Goal: Task Accomplishment & Management: Complete application form

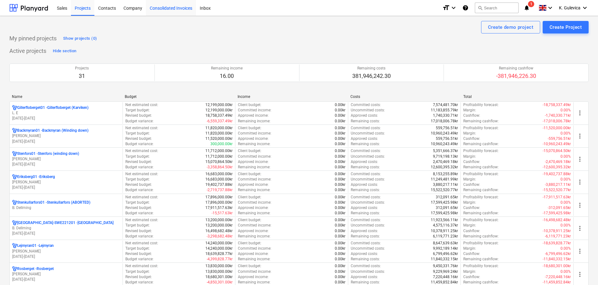
click at [168, 6] on div "Consolidated Invoices" at bounding box center [171, 8] width 50 height 16
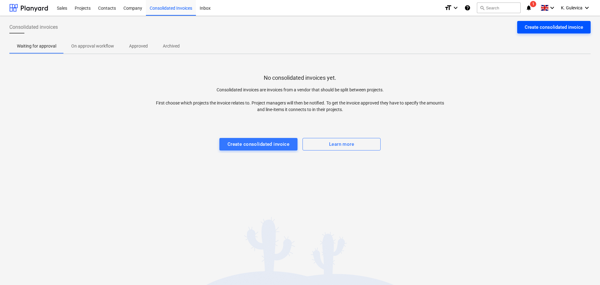
click at [566, 29] on div "Create consolidated invoice" at bounding box center [554, 27] width 58 height 8
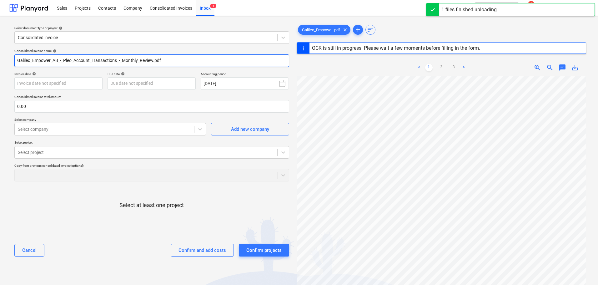
drag, startPoint x: 169, startPoint y: 60, endPoint x: 7, endPoint y: 59, distance: 161.7
click at [0, 60] on html "Sales Projects Contacts Company Consolidated Invoices Inbox 1 format_size keybo…" at bounding box center [299, 142] width 598 height 285
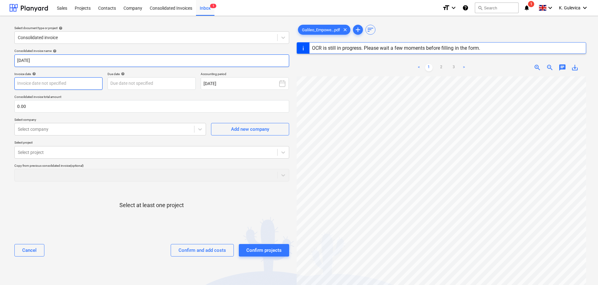
type input "Aug 25"
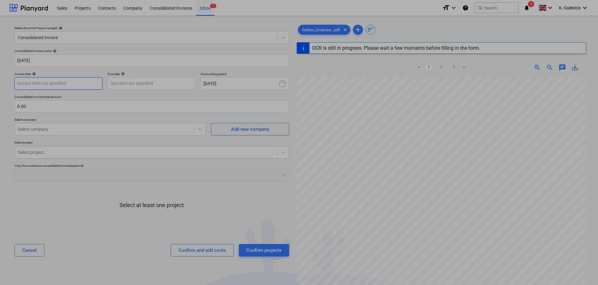
click at [85, 83] on body "Sales Projects Contacts Company Consolidated Invoices Inbox 1 format_size keybo…" at bounding box center [299, 142] width 598 height 285
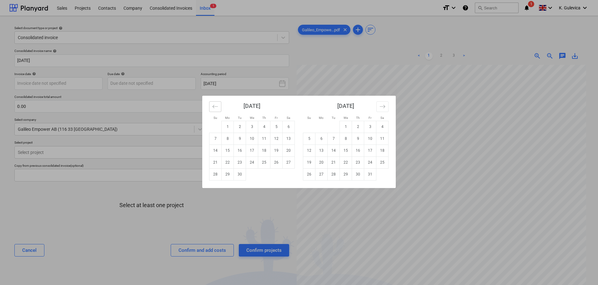
click at [212, 106] on icon "Move backward to switch to the previous month." at bounding box center [215, 107] width 6 height 6
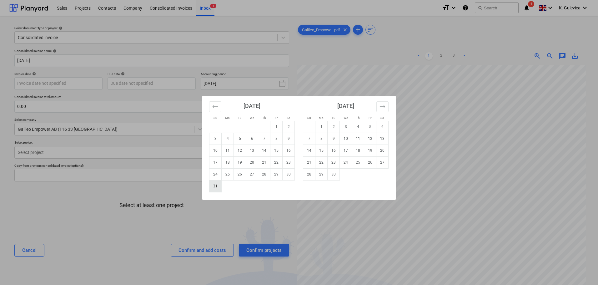
click at [213, 187] on td "31" at bounding box center [216, 186] width 12 height 12
type input "[DATE]"
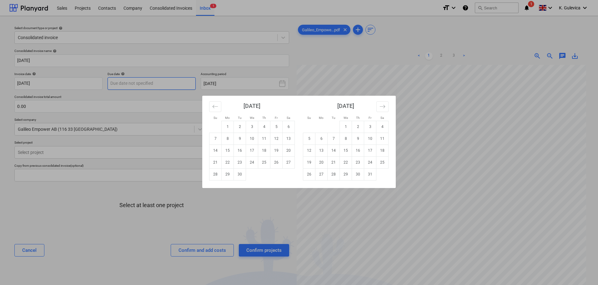
click at [158, 83] on body "Sales Projects Contacts Company Consolidated Invoices Inbox 1 format_size keybo…" at bounding box center [299, 142] width 598 height 285
click at [215, 106] on icon "Move backward to switch to the previous month." at bounding box center [215, 106] width 5 height 3
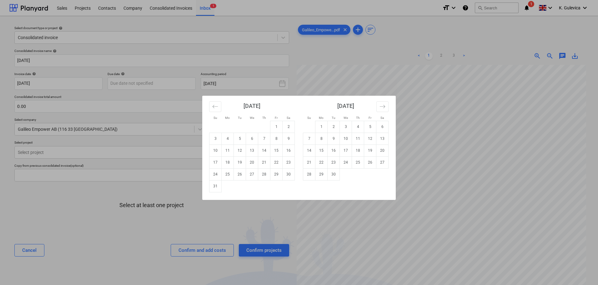
click at [217, 187] on td "31" at bounding box center [216, 186] width 12 height 12
type input "[DATE]"
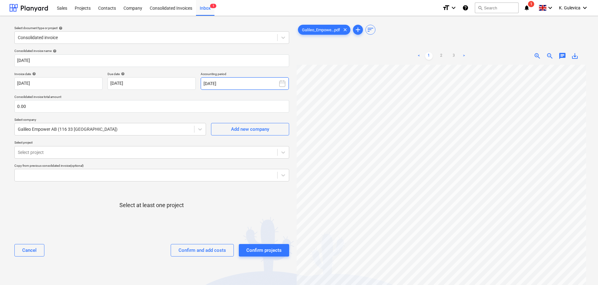
drag, startPoint x: 240, startPoint y: 78, endPoint x: 242, endPoint y: 86, distance: 7.7
click at [240, 79] on button "September 2025" at bounding box center [245, 83] width 88 height 13
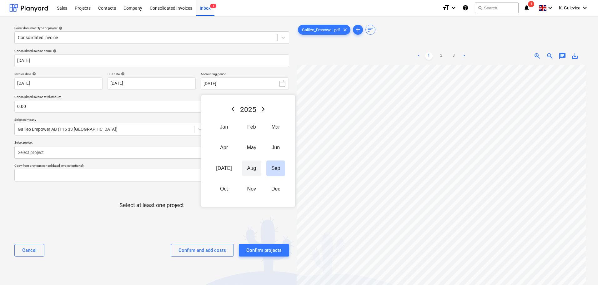
click at [244, 168] on button "Aug" at bounding box center [251, 168] width 19 height 16
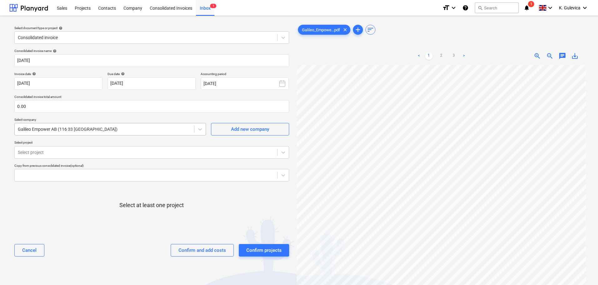
click at [72, 129] on div at bounding box center [104, 129] width 173 height 6
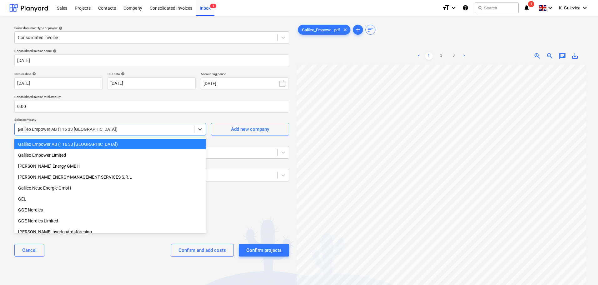
scroll to position [1756, 0]
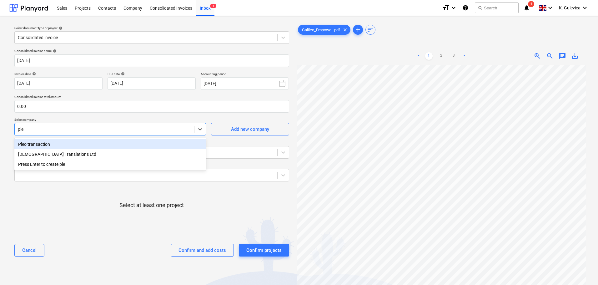
type input "pleo"
click at [52, 143] on div "Pleo transaction" at bounding box center [110, 144] width 192 height 10
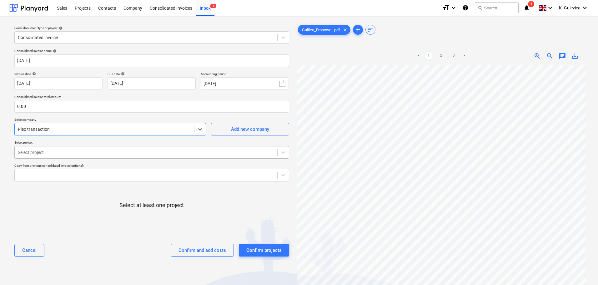
click at [60, 152] on div at bounding box center [146, 152] width 256 height 6
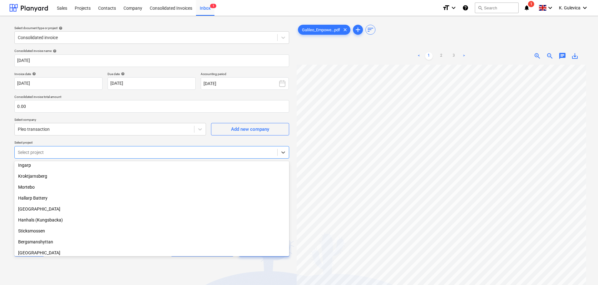
scroll to position [188, 0]
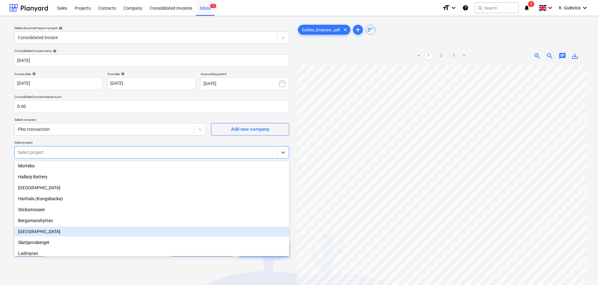
click at [32, 231] on div "[GEOGRAPHIC_DATA]" at bounding box center [151, 231] width 275 height 10
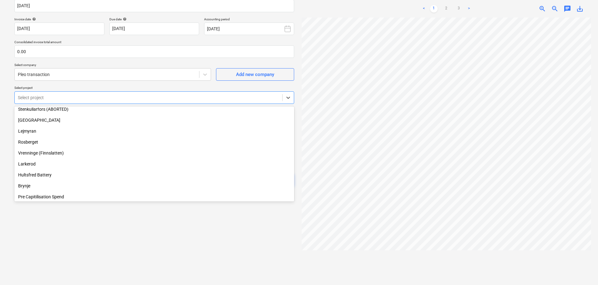
scroll to position [47, 0]
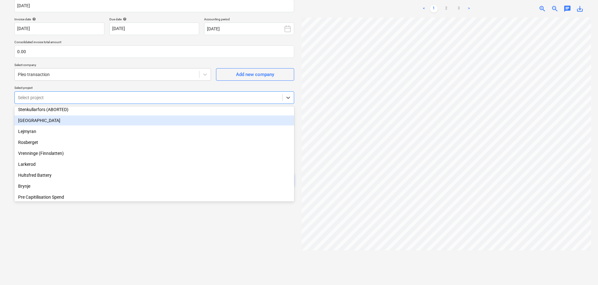
click at [22, 119] on div "[GEOGRAPHIC_DATA]" at bounding box center [154, 120] width 280 height 10
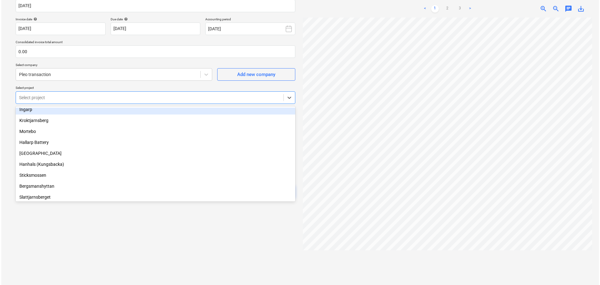
scroll to position [172, 0]
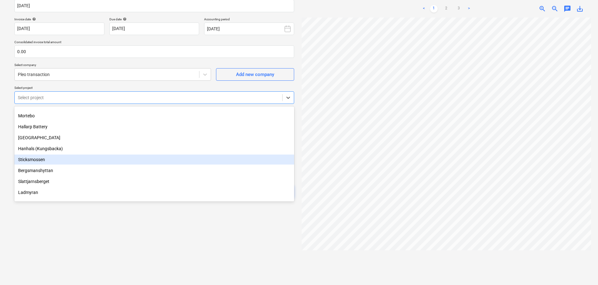
click at [35, 159] on div "Sticksmossen" at bounding box center [154, 159] width 280 height 10
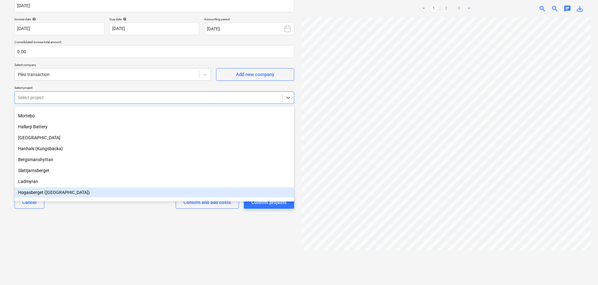
click at [57, 192] on div "Hogasberget ([GEOGRAPHIC_DATA])" at bounding box center [154, 192] width 280 height 10
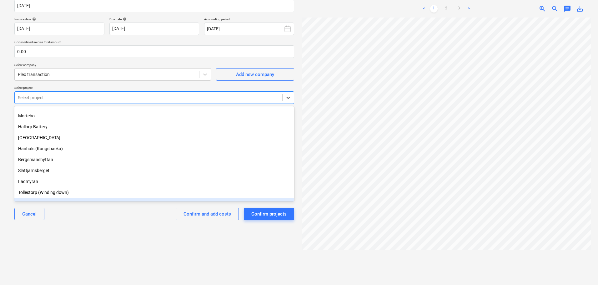
click at [124, 255] on div "Select document type or project help Consolidated invoice Consolidated invoice …" at bounding box center [154, 123] width 290 height 314
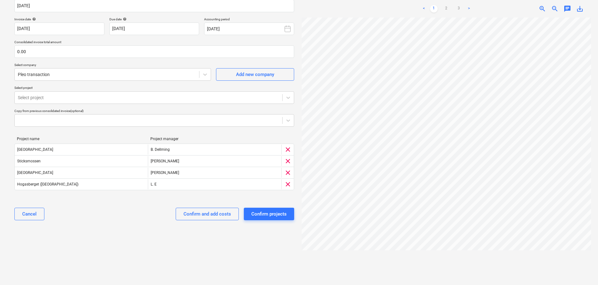
click at [207, 215] on div "Confirm and add costs" at bounding box center [208, 214] width 48 height 8
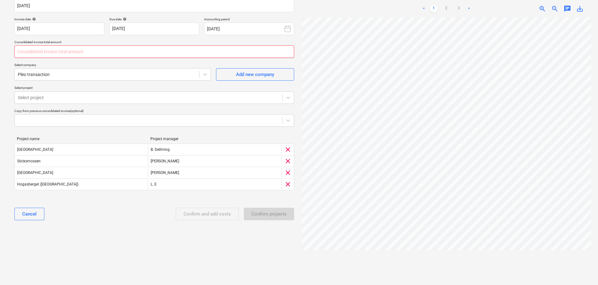
click at [39, 52] on input "text" at bounding box center [154, 51] width 280 height 13
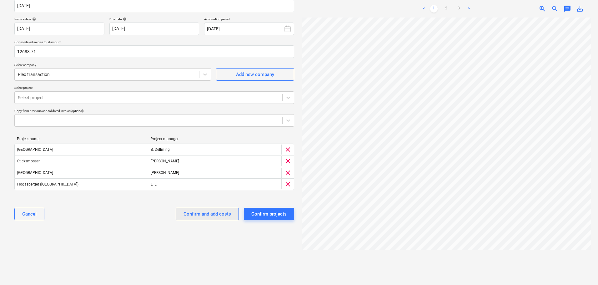
type input "12,688.71"
click at [210, 213] on div "Confirm and add costs" at bounding box center [208, 214] width 48 height 8
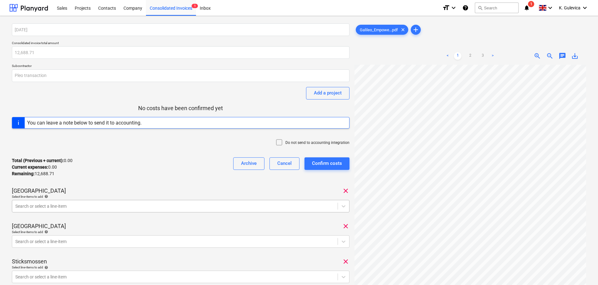
click at [59, 204] on body "Sales Projects Contacts Company Consolidated Invoices 1 Inbox format_size keybo…" at bounding box center [299, 142] width 598 height 285
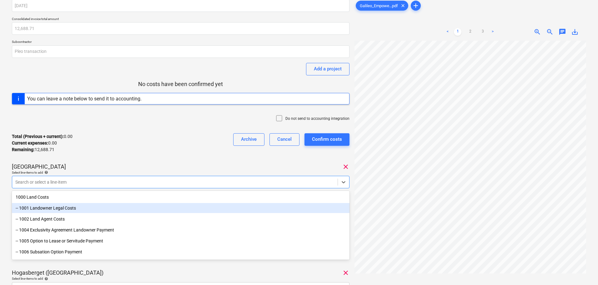
scroll to position [28, 0]
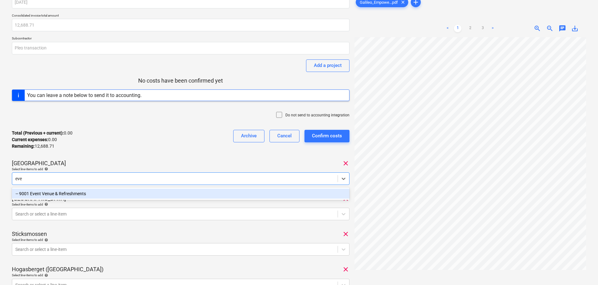
type input "even"
click at [71, 194] on div "-- 9001 Event Venue & Refreshments" at bounding box center [181, 194] width 338 height 10
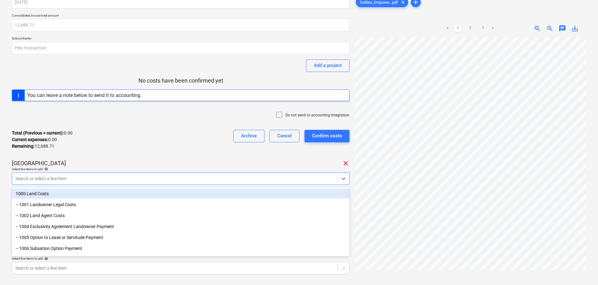
click at [97, 139] on div "Total (Previous + current) : 0.00 Current expenses : 0.00 Remaining : 12,688.71…" at bounding box center [181, 140] width 338 height 30
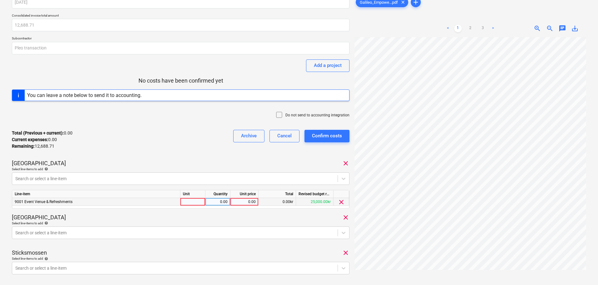
click at [242, 200] on div "0.00" at bounding box center [244, 202] width 23 height 8
type input "162.64"
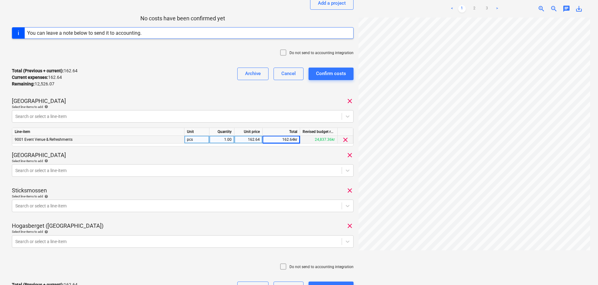
scroll to position [90, 0]
click at [76, 169] on div at bounding box center [176, 170] width 323 height 6
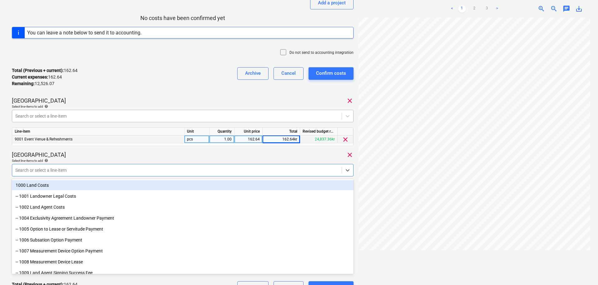
click at [85, 116] on div at bounding box center [176, 116] width 323 height 6
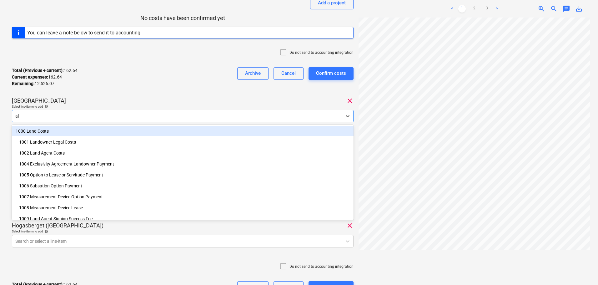
type input "all"
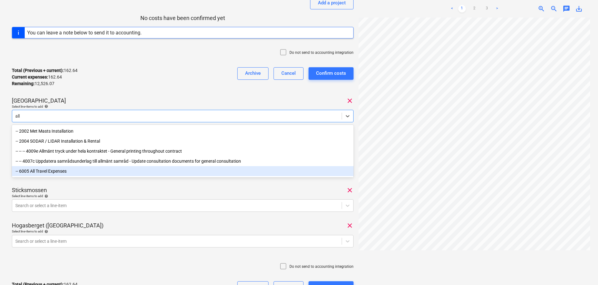
click at [59, 175] on div "-- 6005 All Travel Expenses" at bounding box center [183, 171] width 342 height 10
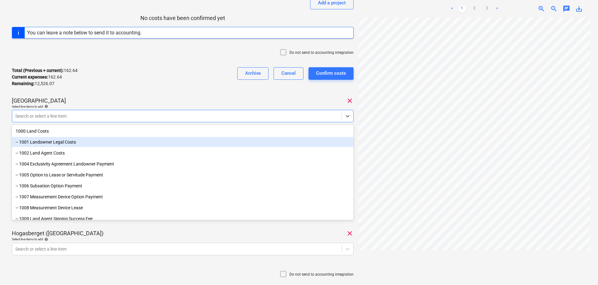
click at [122, 99] on div "Hogdalsbygden clear" at bounding box center [183, 101] width 342 height 8
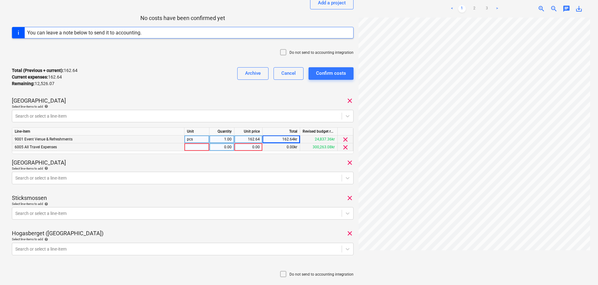
click at [256, 146] on div "0.00" at bounding box center [248, 147] width 23 height 8
type input "7439.69"
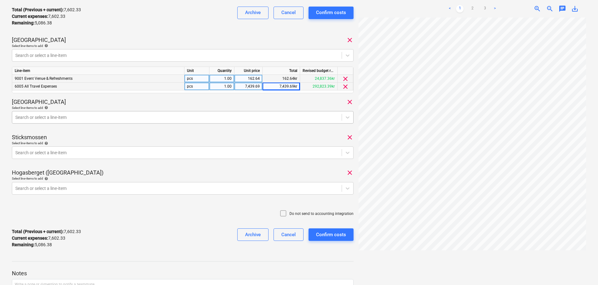
scroll to position [153, 0]
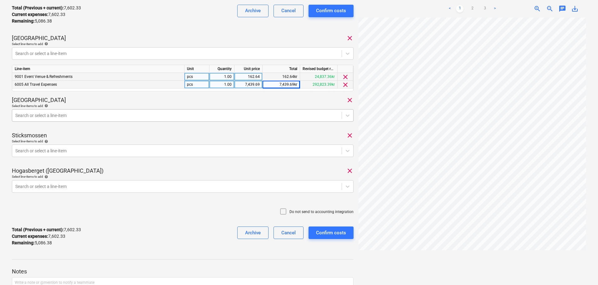
click at [117, 112] on div at bounding box center [176, 115] width 323 height 6
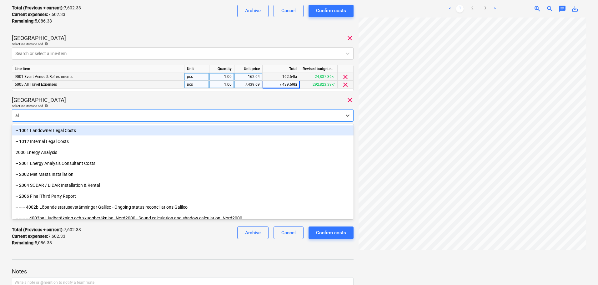
type input "all"
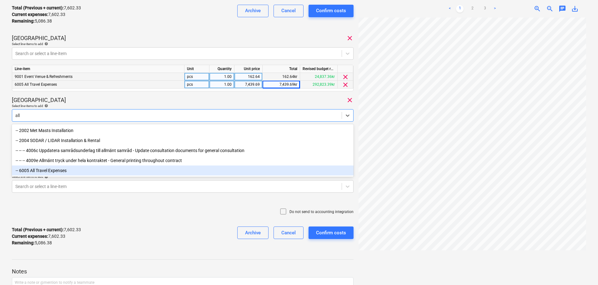
click at [52, 170] on div "-- 6005 All Travel Expenses" at bounding box center [183, 170] width 342 height 10
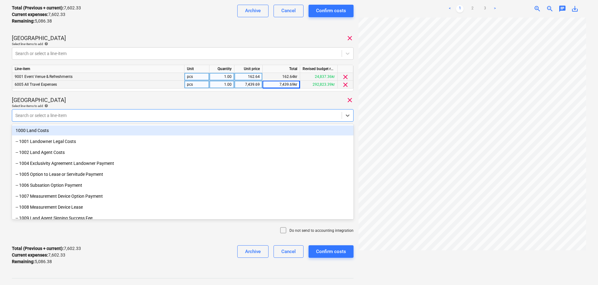
click at [115, 97] on div "Lasberget clear" at bounding box center [183, 100] width 342 height 8
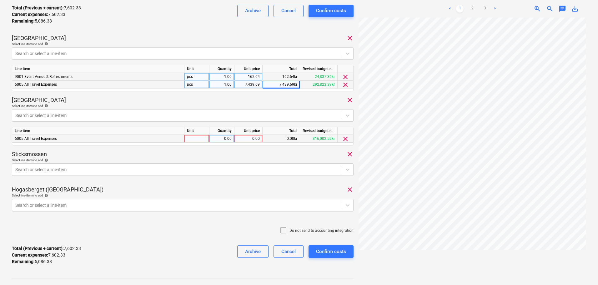
click at [250, 139] on div "0.00" at bounding box center [248, 139] width 23 height 8
type input "416"
click at [188, 167] on div at bounding box center [176, 169] width 323 height 6
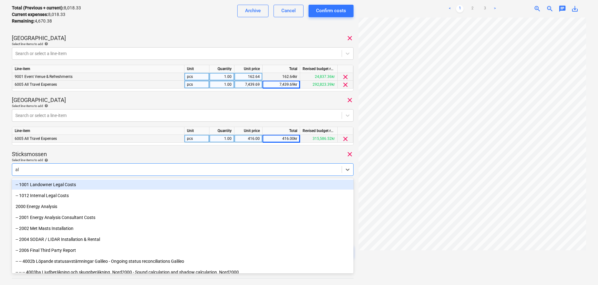
type input "all"
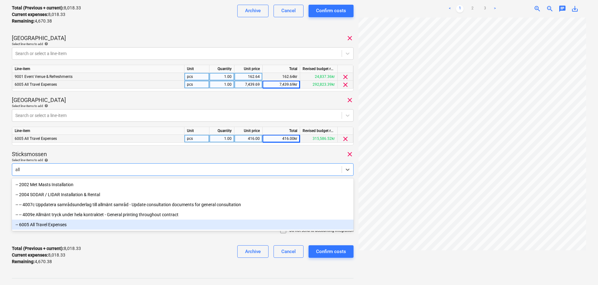
click at [45, 226] on div "-- 6005 All Travel Expenses" at bounding box center [183, 225] width 342 height 10
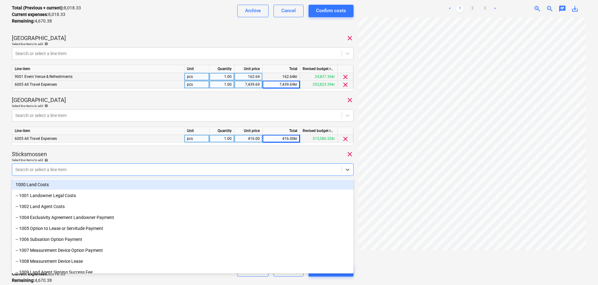
click at [128, 156] on div "Sticksmossen clear" at bounding box center [183, 154] width 342 height 8
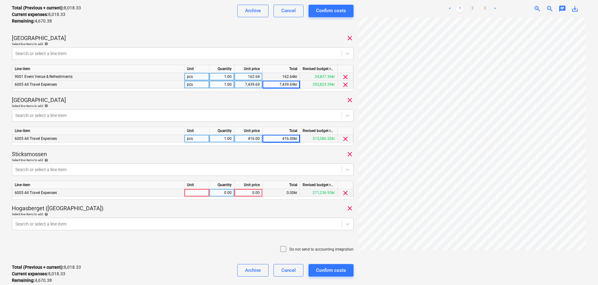
click at [253, 190] on div "0.00" at bounding box center [248, 193] width 23 height 8
type input "276.75"
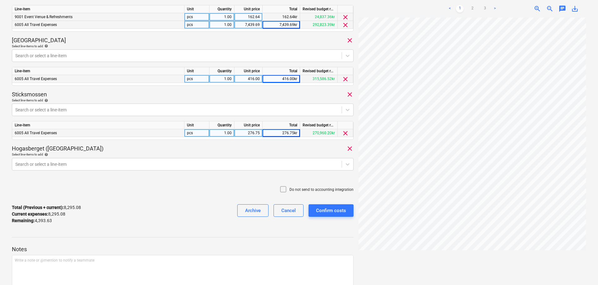
scroll to position [215, 0]
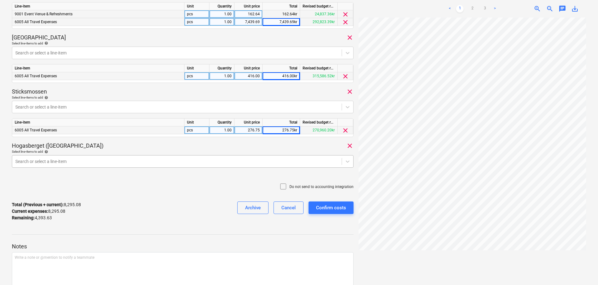
click at [181, 163] on div at bounding box center [176, 161] width 323 height 6
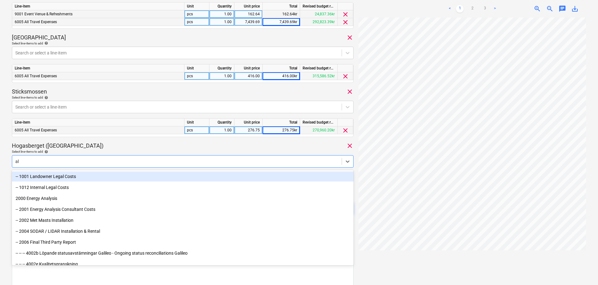
type input "all"
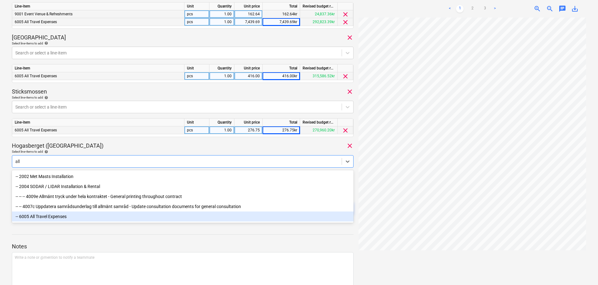
click at [87, 216] on div "-- 6005 All Travel Expenses" at bounding box center [183, 216] width 342 height 10
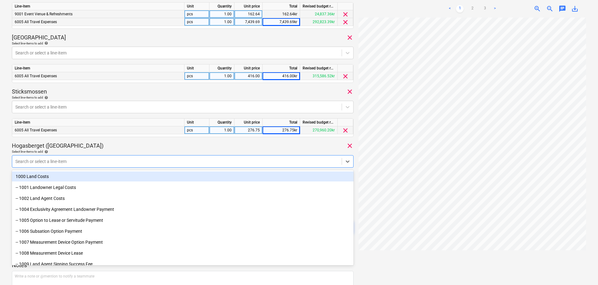
click at [112, 148] on div "Hogasberget (Tjardalsberget) clear" at bounding box center [183, 146] width 342 height 8
click at [81, 159] on div at bounding box center [176, 161] width 323 height 6
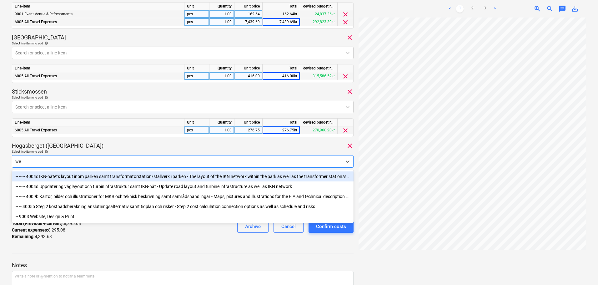
type input "web"
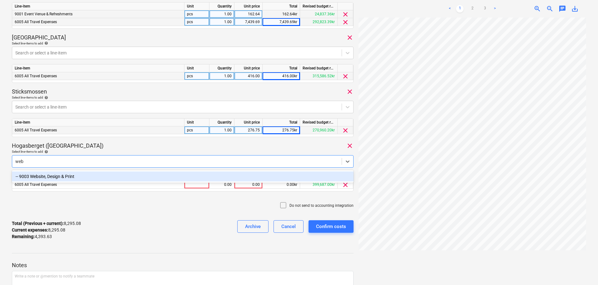
click at [89, 177] on div "-- 9003 Website, Design & Print" at bounding box center [183, 176] width 342 height 10
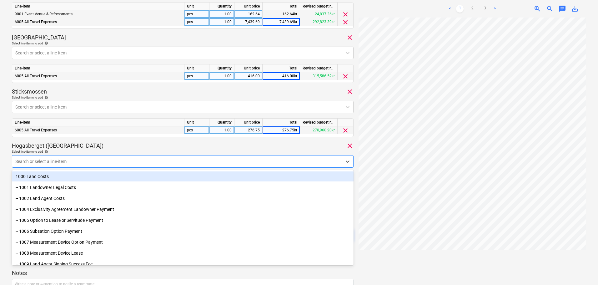
click at [142, 151] on div "Select line-items to add help" at bounding box center [183, 151] width 342 height 4
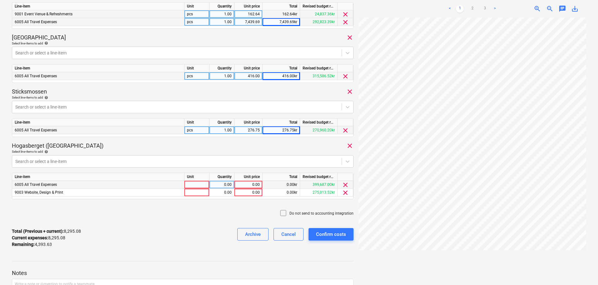
click at [244, 184] on div "0.00" at bounding box center [248, 185] width 23 height 8
type input "3690.63"
click at [249, 194] on div "0.00" at bounding box center [248, 193] width 23 height 8
type input "703"
drag, startPoint x: 88, startPoint y: 252, endPoint x: 129, endPoint y: 252, distance: 41.0
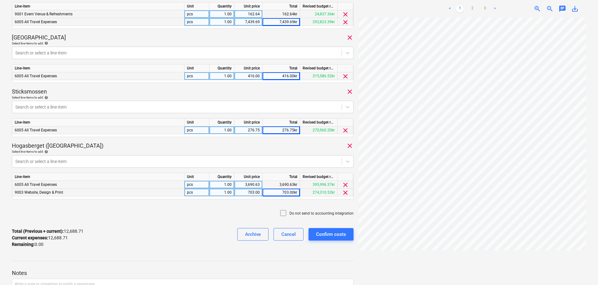
click at [89, 252] on div "Total (Previous + current) : 12,688.71 Current expenses : 12,688.71 Remaining :…" at bounding box center [183, 238] width 342 height 30
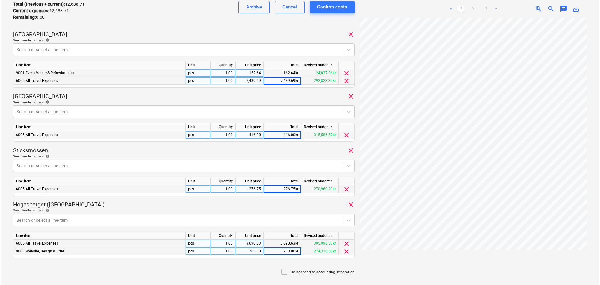
scroll to position [250, 0]
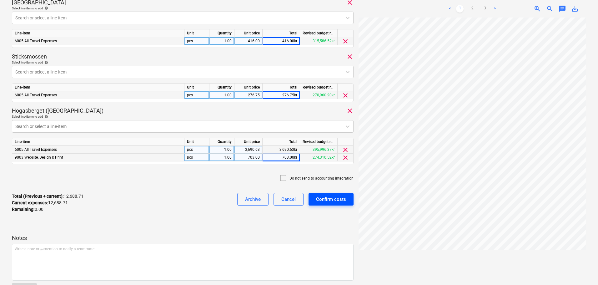
click at [337, 201] on div "Confirm costs" at bounding box center [331, 199] width 30 height 8
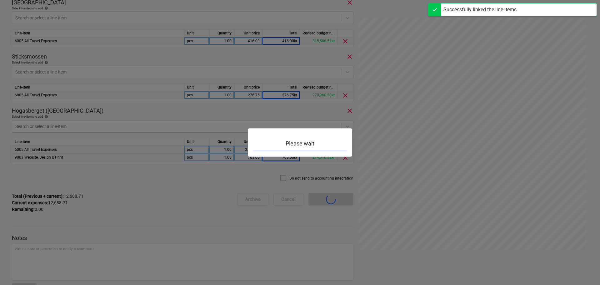
scroll to position [55, 0]
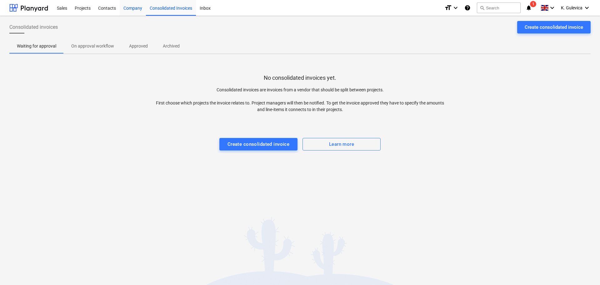
click at [131, 10] on div "Company" at bounding box center [133, 8] width 26 height 16
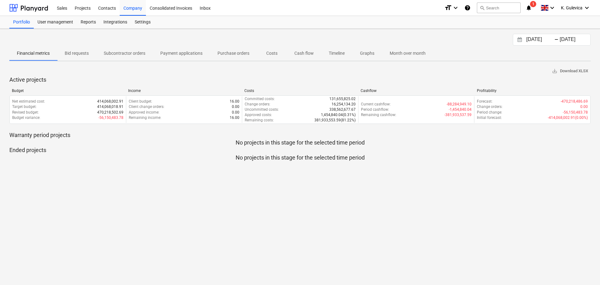
drag, startPoint x: 304, startPoint y: 52, endPoint x: 310, endPoint y: 85, distance: 33.9
click at [305, 52] on p "Cash flow" at bounding box center [304, 53] width 19 height 7
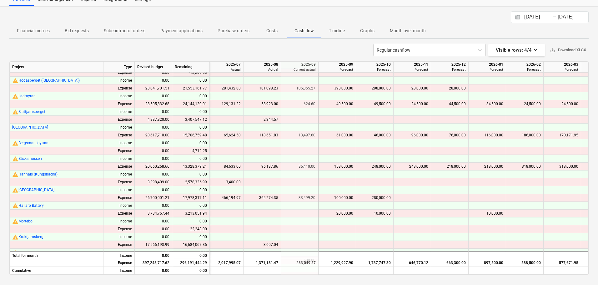
scroll to position [58, 1055]
click at [234, 105] on div "129,131.22" at bounding box center [225, 104] width 32 height 8
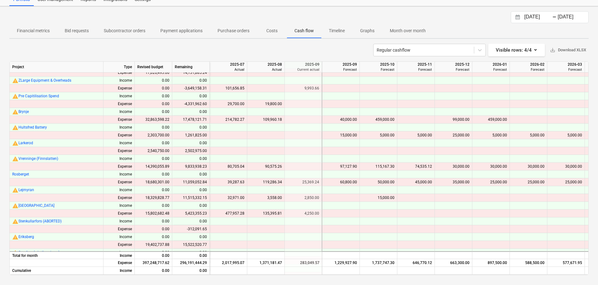
scroll to position [277, 1051]
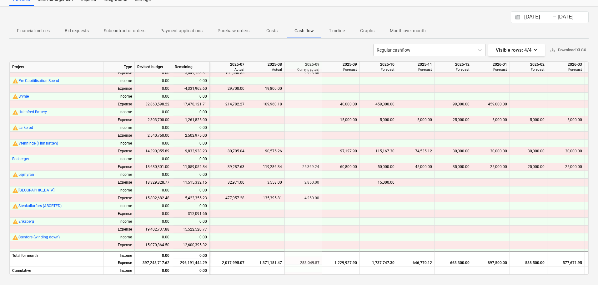
click at [230, 197] on div "477,957.28" at bounding box center [228, 198] width 32 height 8
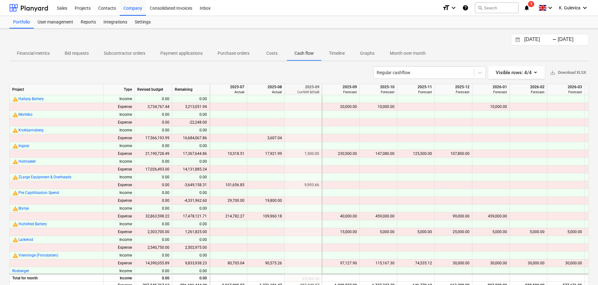
scroll to position [250, 1051]
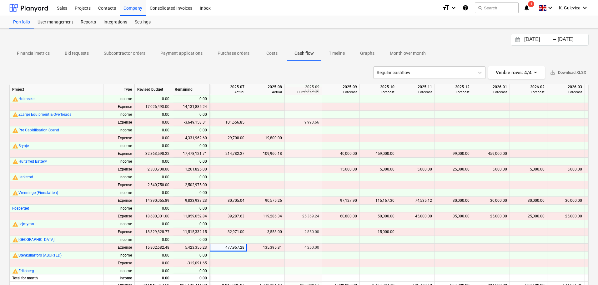
click at [229, 229] on div "32,971.00" at bounding box center [228, 232] width 32 height 8
click at [229, 214] on div "39,287.63" at bounding box center [228, 216] width 32 height 8
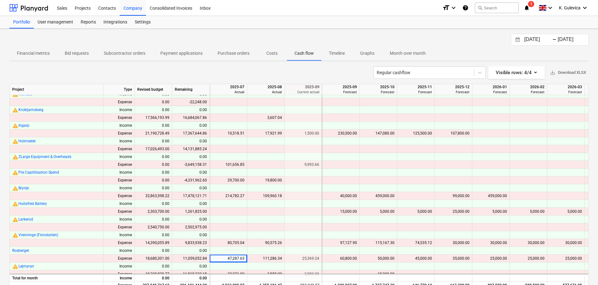
scroll to position [219, 1051]
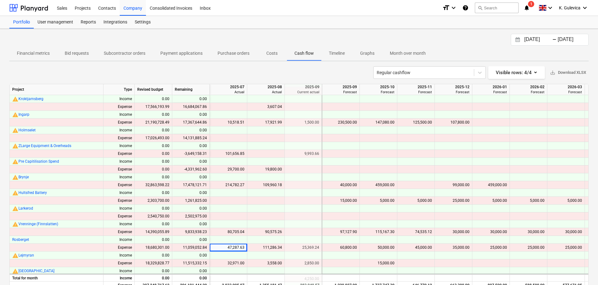
click at [235, 231] on div "80,705.04" at bounding box center [228, 232] width 32 height 8
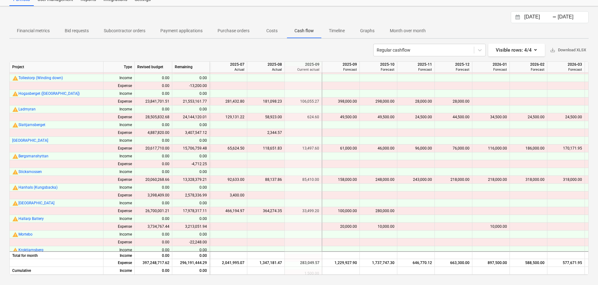
scroll to position [27, 1051]
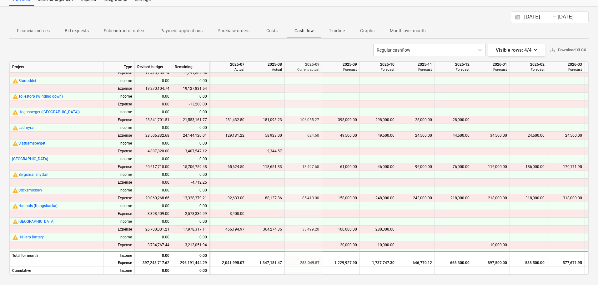
click at [235, 120] on div "281,432.80" at bounding box center [228, 120] width 32 height 8
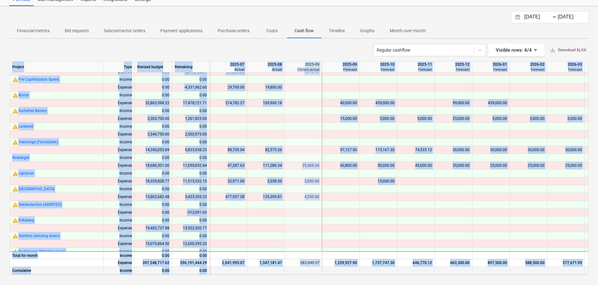
drag, startPoint x: 385, startPoint y: 272, endPoint x: 367, endPoint y: 271, distance: 17.9
click at [365, 275] on div "Project Type Revised budget Remaining 2025-06 Actual 2025-07 Actual 2025-08 Act…" at bounding box center [298, 168] width 579 height 214
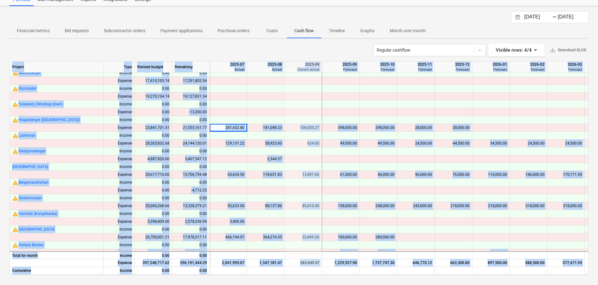
scroll to position [0, 1051]
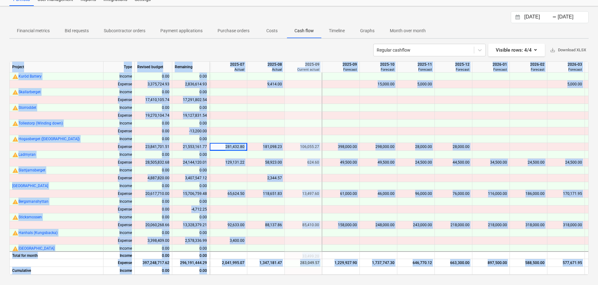
click at [456, 107] on div at bounding box center [454, 108] width 38 height 8
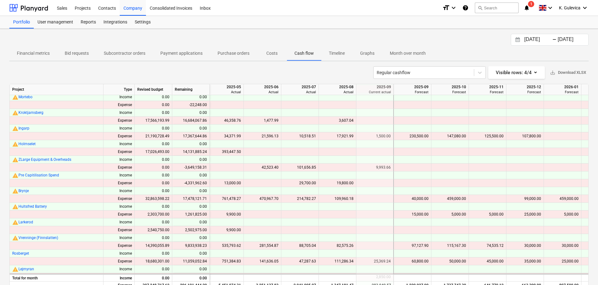
scroll to position [219, 979]
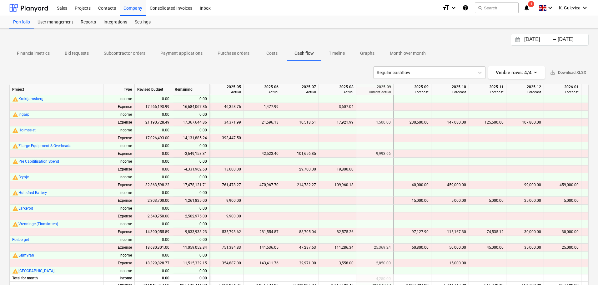
click at [240, 184] on div "761,478.27" at bounding box center [225, 185] width 32 height 8
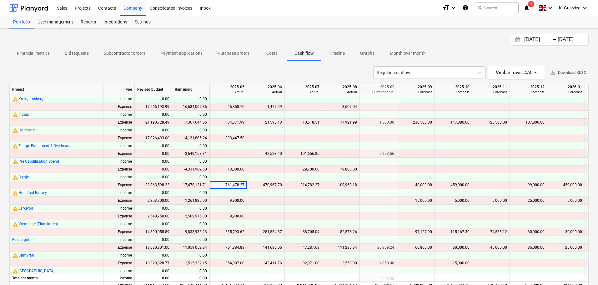
click at [224, 122] on div "34,371.99" at bounding box center [228, 123] width 32 height 8
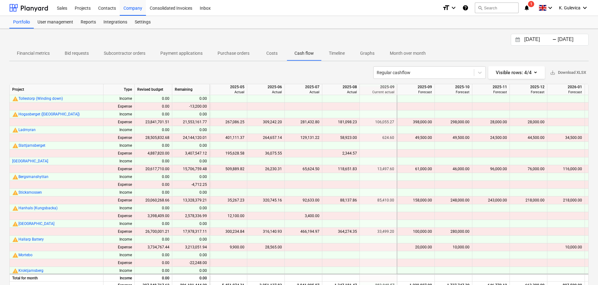
scroll to position [63, 976]
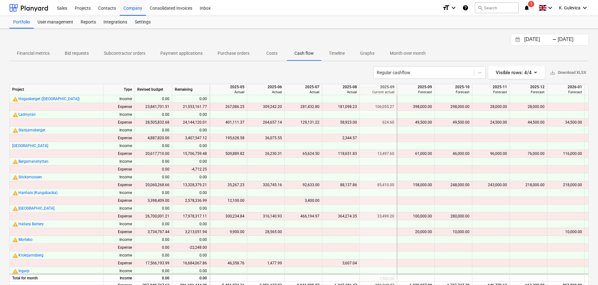
click at [241, 230] on div "9,900.00" at bounding box center [228, 232] width 32 height 8
click at [240, 199] on div "12,100.00" at bounding box center [228, 201] width 32 height 8
click at [230, 152] on div "509,889.82" at bounding box center [228, 154] width 32 height 8
click at [237, 217] on div "300,234.84" at bounding box center [228, 216] width 32 height 8
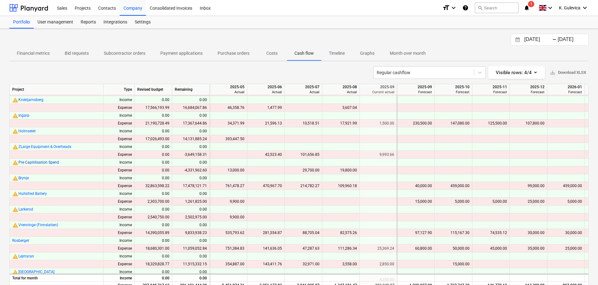
scroll to position [219, 976]
click at [230, 202] on div "9,900.00" at bounding box center [228, 201] width 32 height 8
click at [225, 105] on div "46,358.76" at bounding box center [228, 107] width 32 height 8
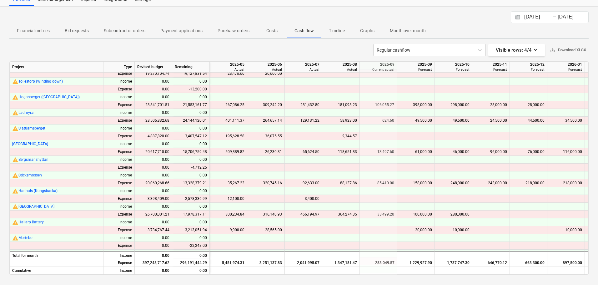
scroll to position [27, 976]
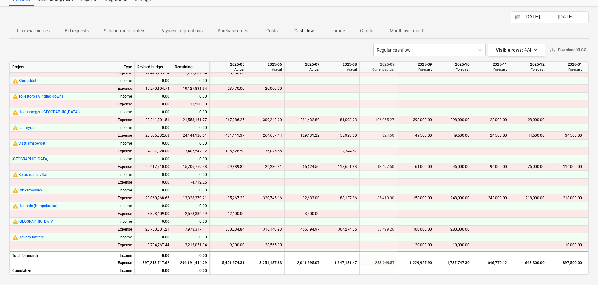
click at [234, 136] on div "401,111.37" at bounding box center [228, 136] width 32 height 8
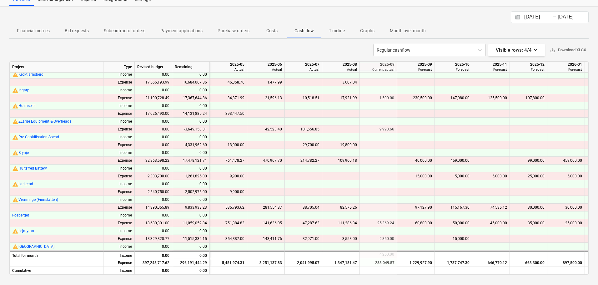
scroll to position [246, 976]
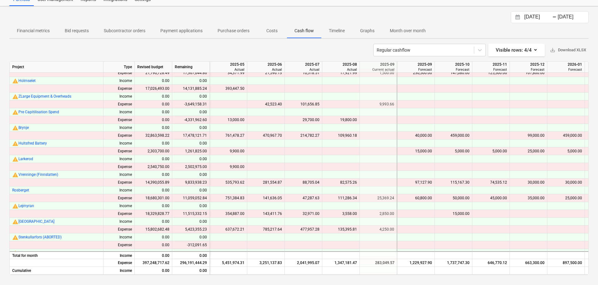
click at [234, 166] on div "9,900.00" at bounding box center [228, 167] width 32 height 8
click at [238, 229] on div "637,672.21" at bounding box center [228, 229] width 32 height 8
click at [231, 212] on div "354,887.00" at bounding box center [228, 214] width 32 height 8
click at [232, 198] on div "751,384.83" at bounding box center [228, 198] width 32 height 8
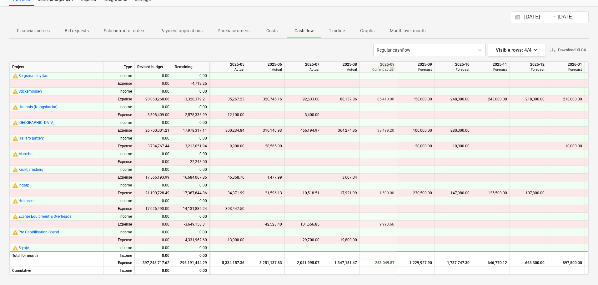
scroll to position [121, 976]
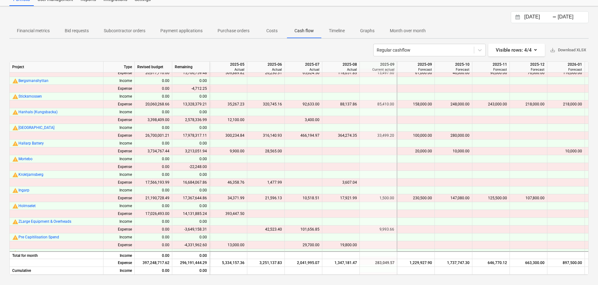
click at [238, 103] on div "35,267.23" at bounding box center [228, 104] width 32 height 8
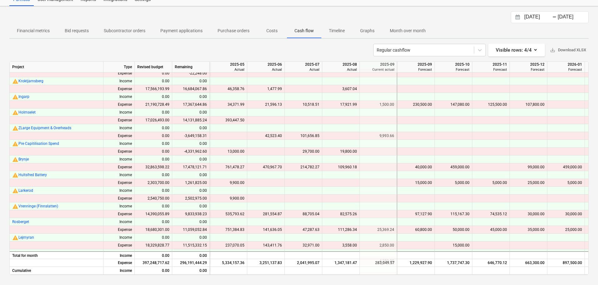
scroll to position [215, 976]
click at [234, 215] on div "535,793.62" at bounding box center [228, 214] width 32 height 8
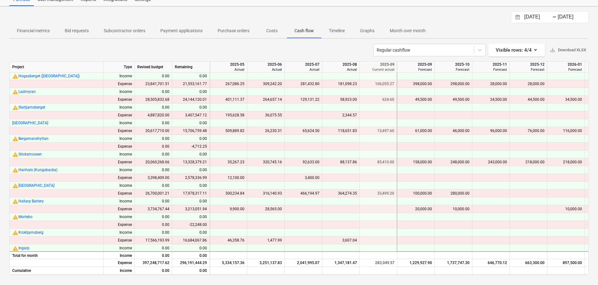
scroll to position [27, 976]
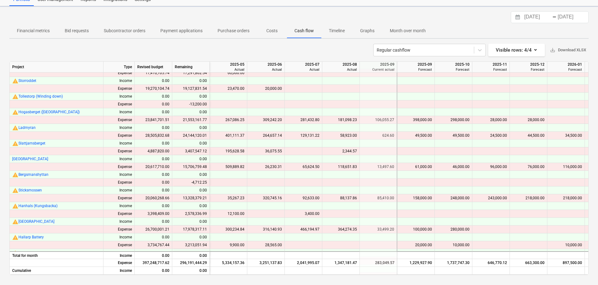
click at [235, 115] on div at bounding box center [229, 112] width 38 height 8
click at [236, 118] on div "267,086.25" at bounding box center [228, 120] width 32 height 8
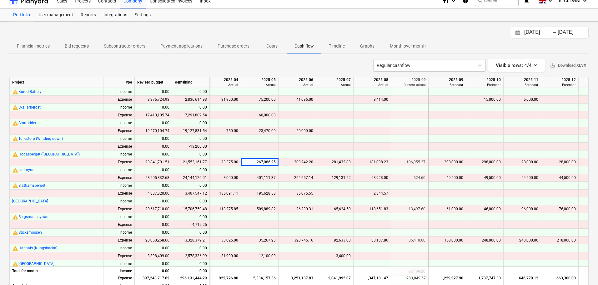
scroll to position [0, 0]
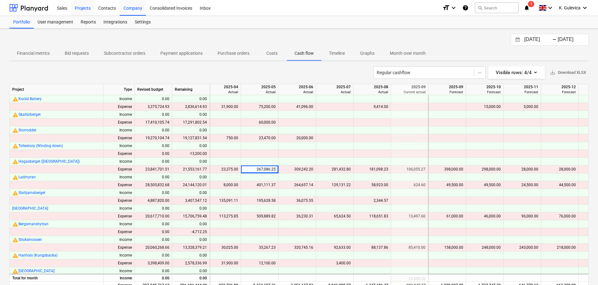
click at [84, 8] on div "Projects" at bounding box center [82, 8] width 23 height 16
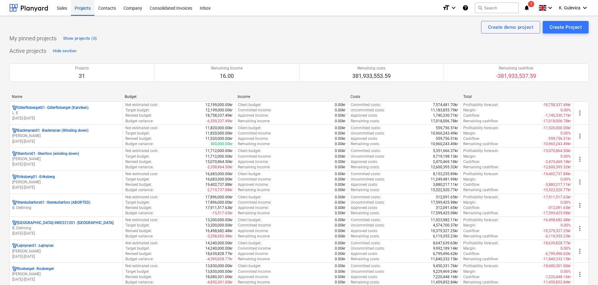
click at [80, 3] on div "Projects" at bounding box center [82, 8] width 23 height 16
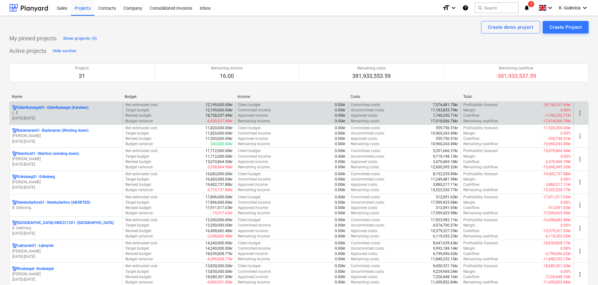
click at [56, 111] on p "L. E" at bounding box center [66, 112] width 108 height 5
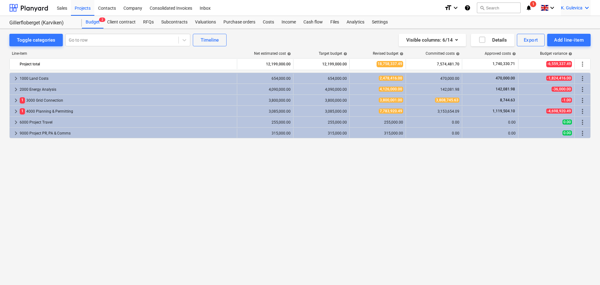
click at [567, 11] on div "K. Gulevica keyboard_arrow_down" at bounding box center [576, 8] width 30 height 16
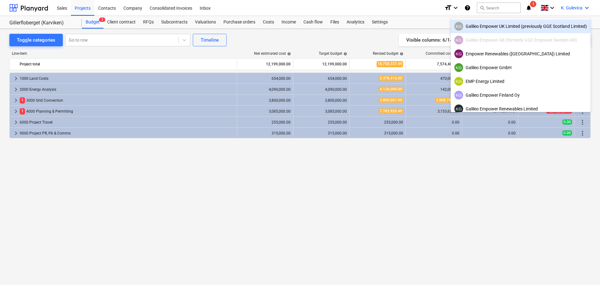
click at [504, 28] on div "KG Galileo Empower UK Limited (previously GGE Scotland Limited)" at bounding box center [521, 26] width 133 height 9
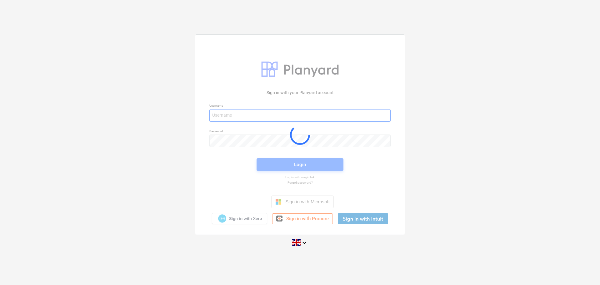
type input "kg@empower-re.ie"
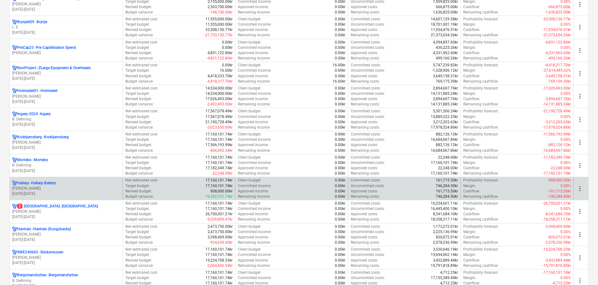
scroll to position [375, 0]
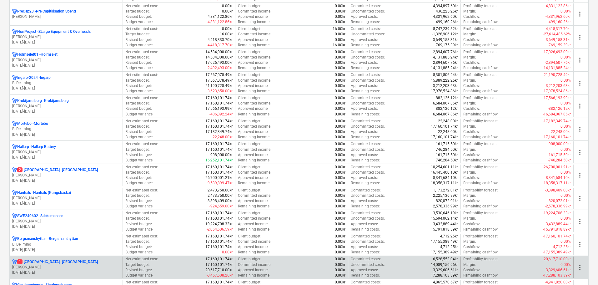
click at [58, 263] on p "1 [GEOGRAPHIC_DATA] - [GEOGRAPHIC_DATA]" at bounding box center [57, 261] width 81 height 5
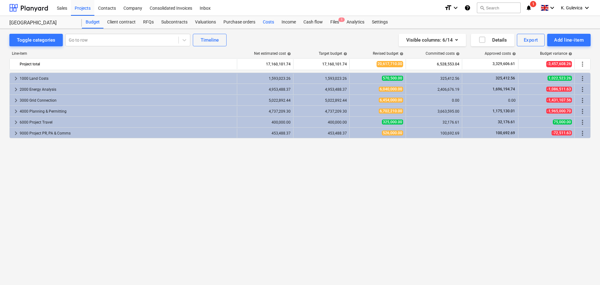
click at [264, 20] on div "Costs" at bounding box center [268, 22] width 19 height 13
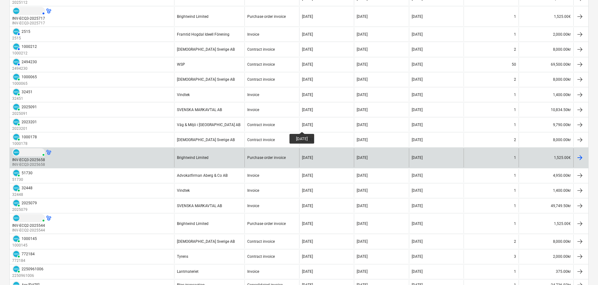
scroll to position [125, 0]
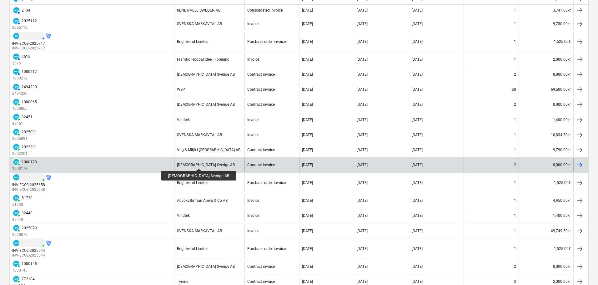
click at [188, 163] on div "[DEMOGRAPHIC_DATA] Sverige AB" at bounding box center [206, 165] width 58 height 4
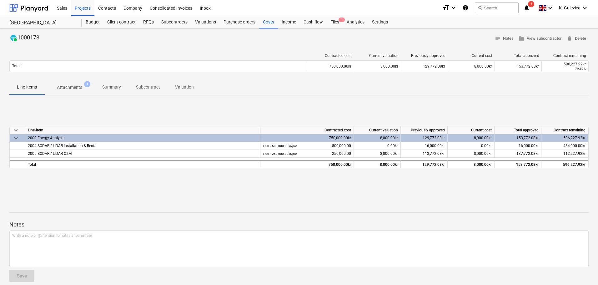
click at [115, 90] on p "Summary" at bounding box center [111, 87] width 19 height 7
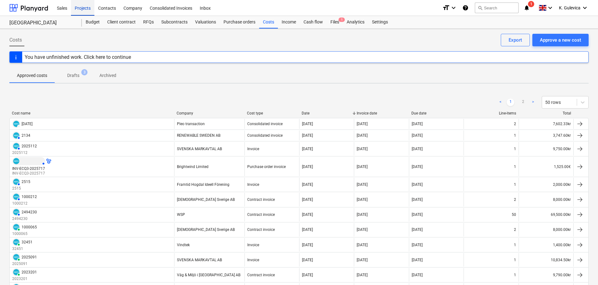
click at [82, 8] on div "Projects" at bounding box center [82, 8] width 23 height 16
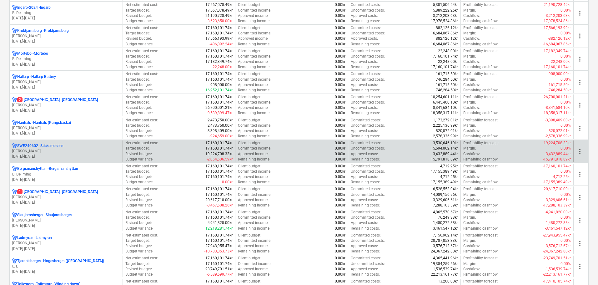
scroll to position [469, 0]
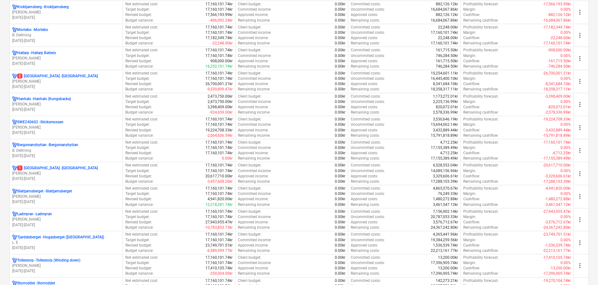
click at [53, 219] on p "[PERSON_NAME]" at bounding box center [66, 219] width 108 height 5
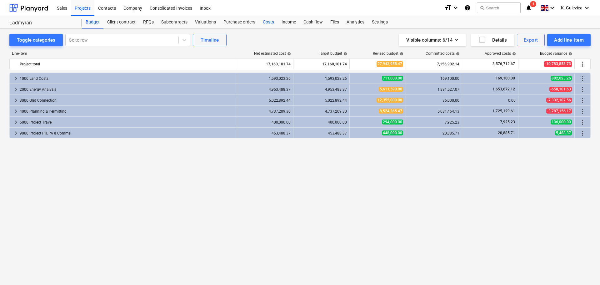
click at [264, 23] on div "Costs" at bounding box center [268, 22] width 19 height 13
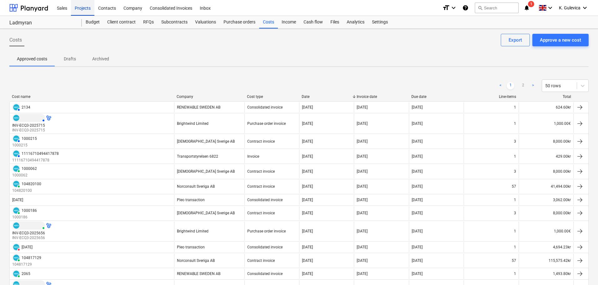
click at [84, 9] on div "Projects" at bounding box center [82, 8] width 23 height 16
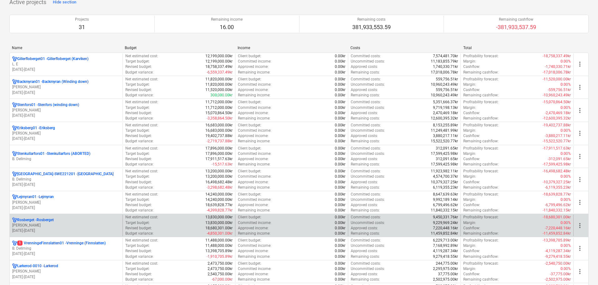
scroll to position [63, 0]
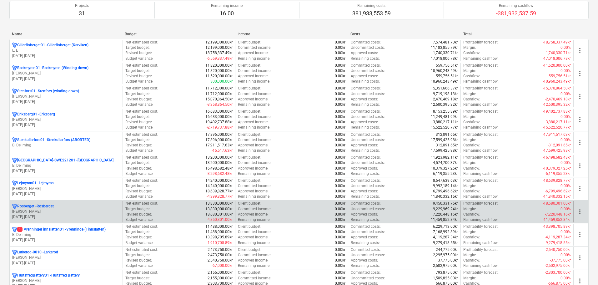
click at [74, 208] on div "Rosberget - Rosberget" at bounding box center [66, 206] width 108 height 5
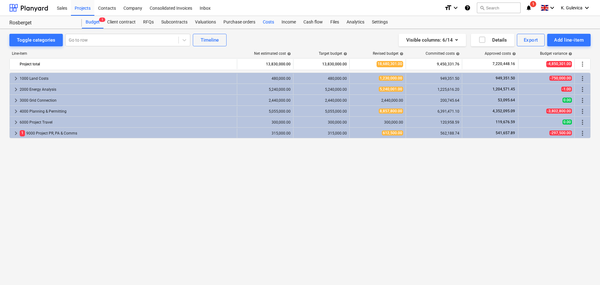
click at [260, 22] on div "Costs" at bounding box center [268, 22] width 19 height 13
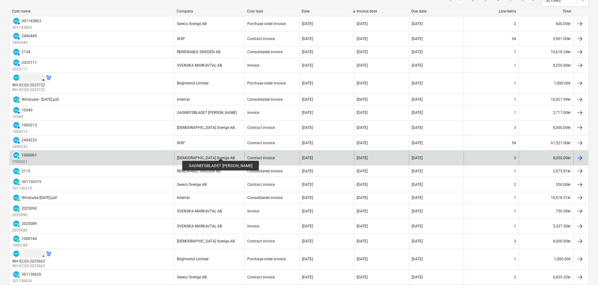
scroll to position [125, 0]
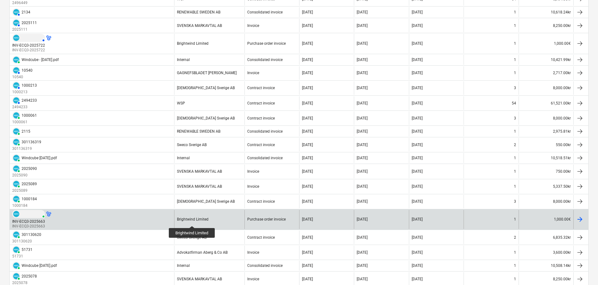
click at [192, 220] on div "Brightwind Limited" at bounding box center [193, 219] width 32 height 4
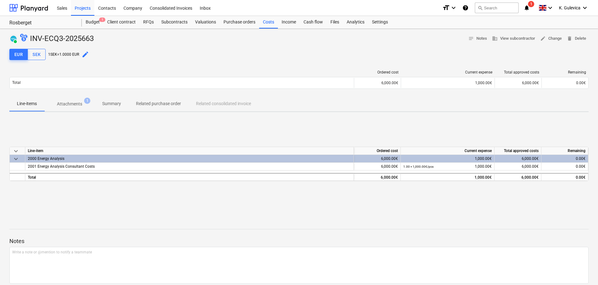
click at [80, 105] on p "Attachments" at bounding box center [69, 104] width 25 height 7
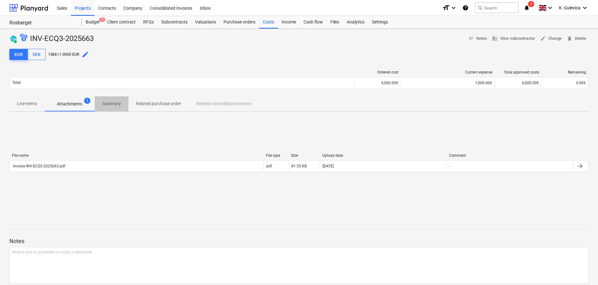
click at [109, 104] on p "Summary" at bounding box center [111, 103] width 19 height 7
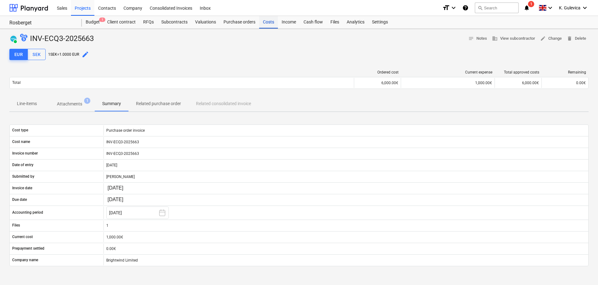
click at [270, 24] on div "Costs" at bounding box center [268, 22] width 19 height 13
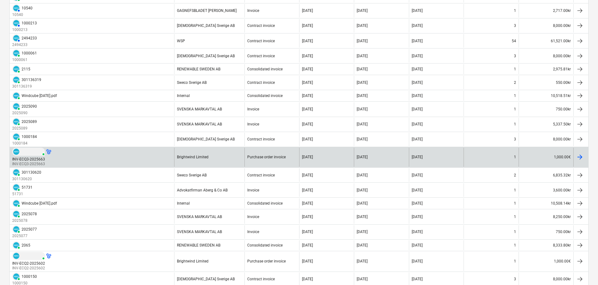
scroll to position [188, 0]
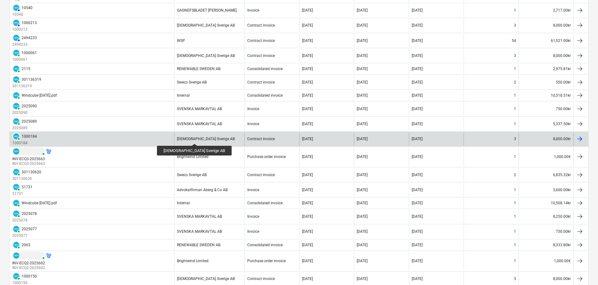
click at [184, 138] on div "[DEMOGRAPHIC_DATA] Sverige AB" at bounding box center [206, 139] width 58 height 4
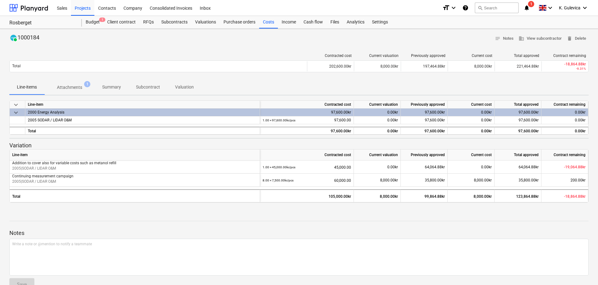
click at [115, 90] on p "Summary" at bounding box center [111, 87] width 19 height 7
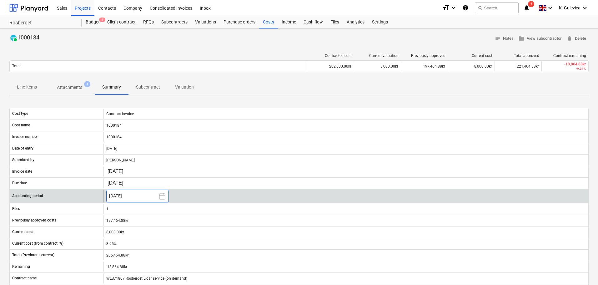
click at [119, 195] on button "[DATE]" at bounding box center [137, 196] width 63 height 13
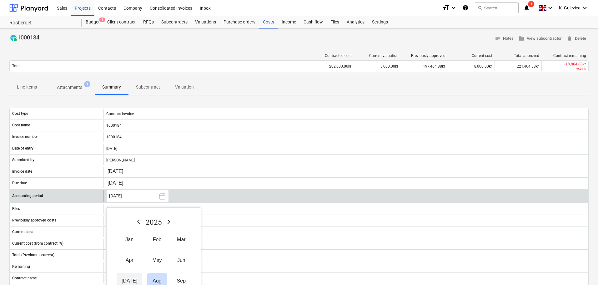
click at [126, 279] on button "[DATE]" at bounding box center [130, 281] width 26 height 16
click at [85, 8] on div "Projects" at bounding box center [82, 8] width 23 height 16
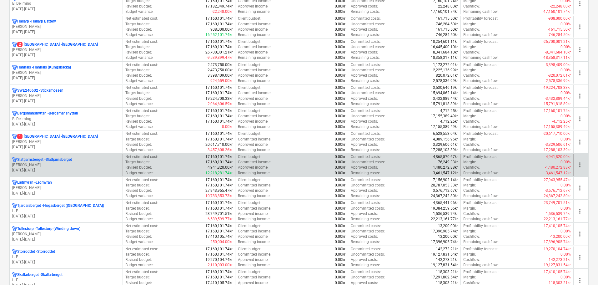
scroll to position [500, 0]
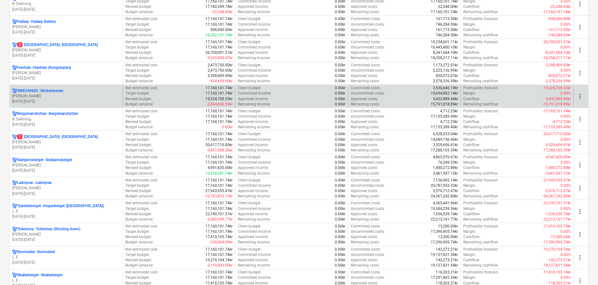
click at [62, 89] on p "SWE240602 - Sticksmossen" at bounding box center [40, 90] width 46 height 5
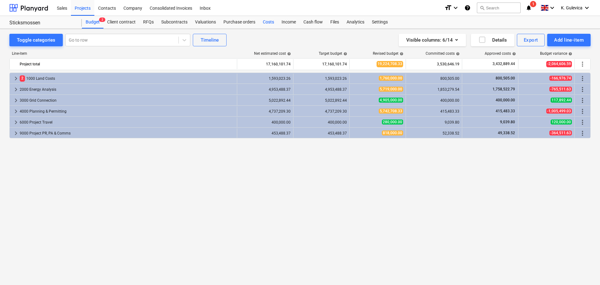
click at [269, 23] on div "Costs" at bounding box center [268, 22] width 19 height 13
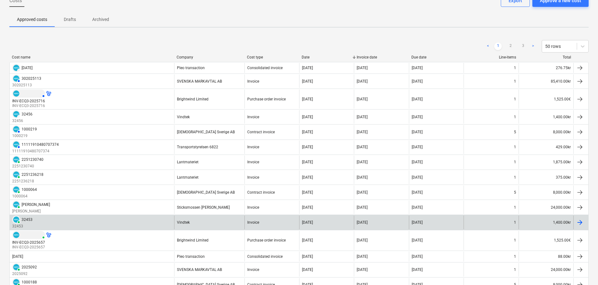
scroll to position [94, 0]
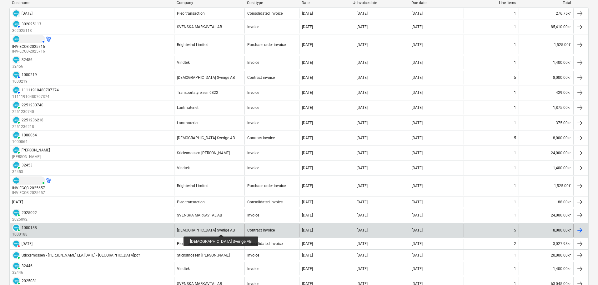
click at [200, 231] on div "[DEMOGRAPHIC_DATA] Sverige AB" at bounding box center [206, 230] width 58 height 4
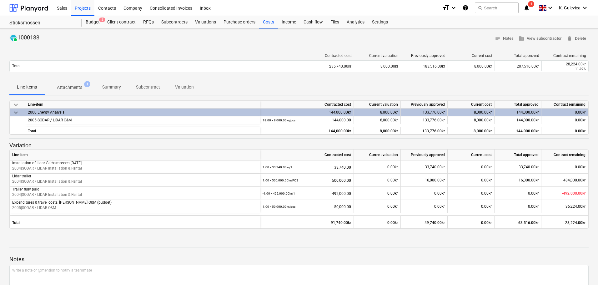
click at [106, 89] on p "Summary" at bounding box center [111, 87] width 19 height 7
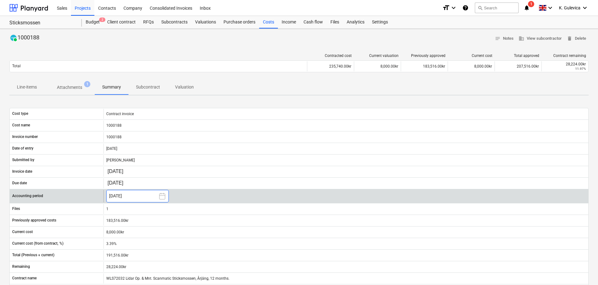
click at [123, 195] on button "[DATE]" at bounding box center [137, 196] width 63 height 13
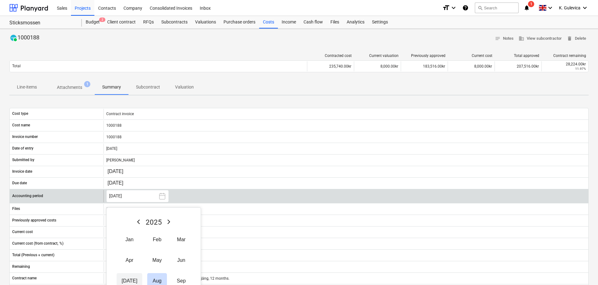
click at [127, 280] on button "[DATE]" at bounding box center [130, 281] width 26 height 16
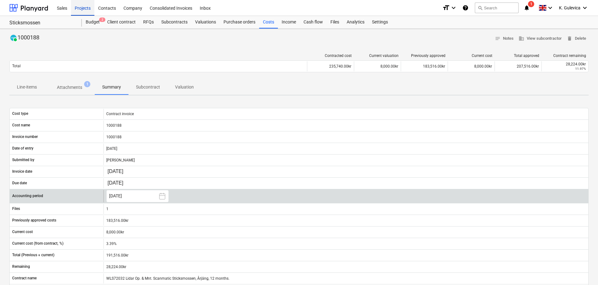
click at [79, 9] on div "Projects" at bounding box center [82, 8] width 23 height 16
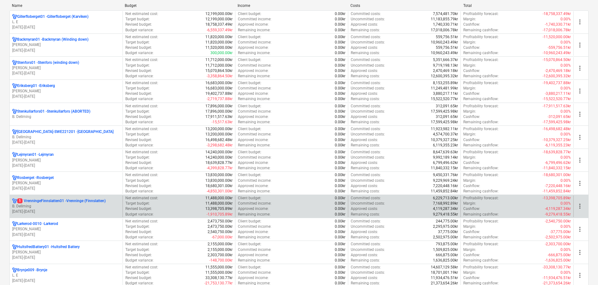
scroll to position [125, 0]
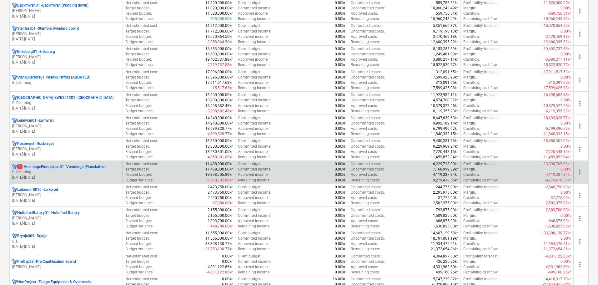
drag, startPoint x: 67, startPoint y: 170, endPoint x: 73, endPoint y: 170, distance: 6.0
click at [67, 170] on p "B. Dellming" at bounding box center [66, 171] width 108 height 5
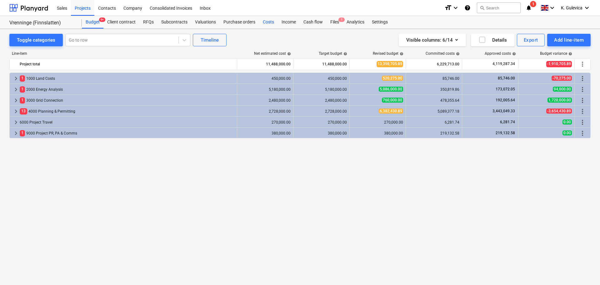
click at [270, 19] on div "Costs" at bounding box center [268, 22] width 19 height 13
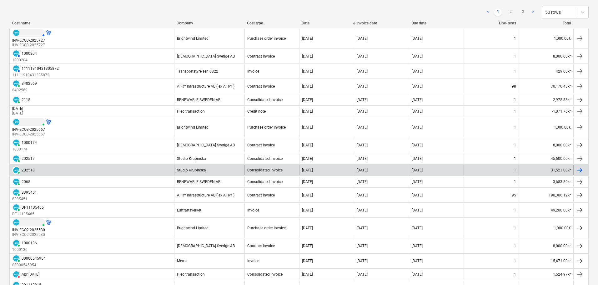
scroll to position [94, 0]
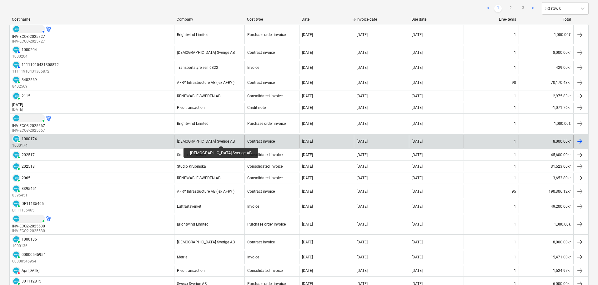
click at [210, 140] on div "[DEMOGRAPHIC_DATA] Sverige AB" at bounding box center [206, 141] width 58 height 4
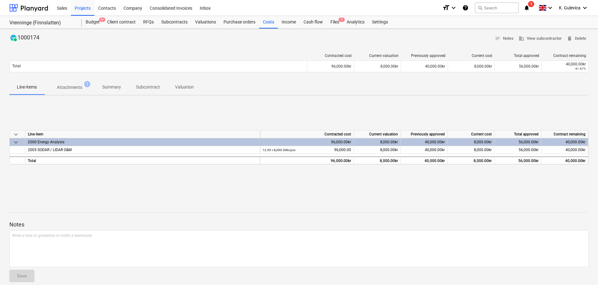
click at [108, 87] on p "Summary" at bounding box center [111, 87] width 19 height 7
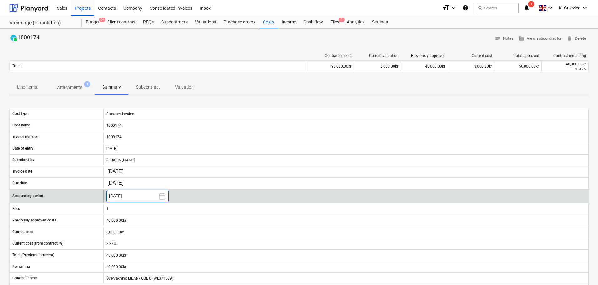
click at [124, 191] on button "[DATE]" at bounding box center [137, 196] width 63 height 13
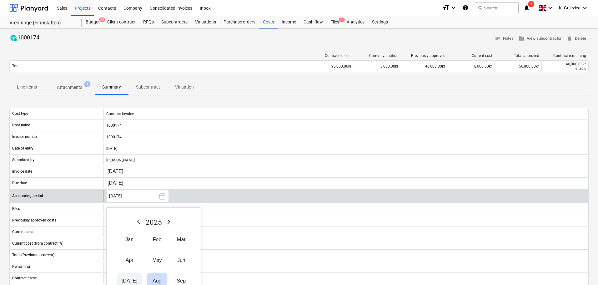
click at [126, 279] on button "[DATE]" at bounding box center [130, 281] width 26 height 16
click at [78, 7] on div "Projects" at bounding box center [82, 8] width 23 height 16
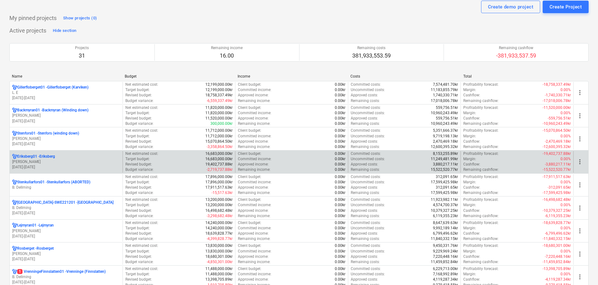
scroll to position [31, 0]
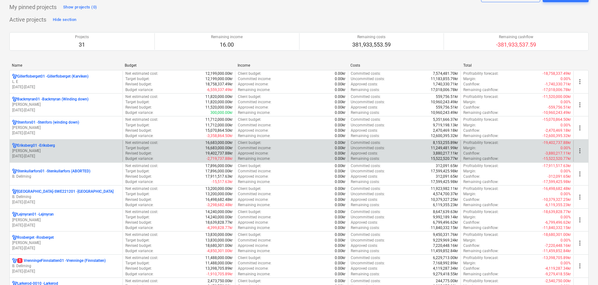
click at [71, 149] on p "[PERSON_NAME]" at bounding box center [66, 150] width 108 height 5
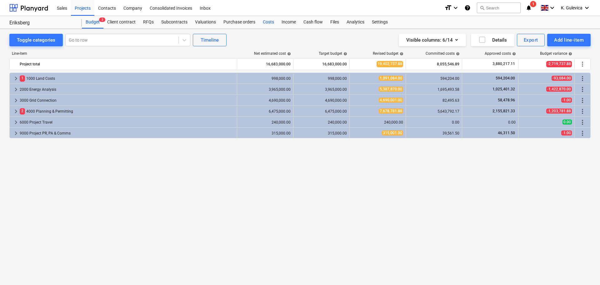
click at [268, 22] on div "Costs" at bounding box center [268, 22] width 19 height 13
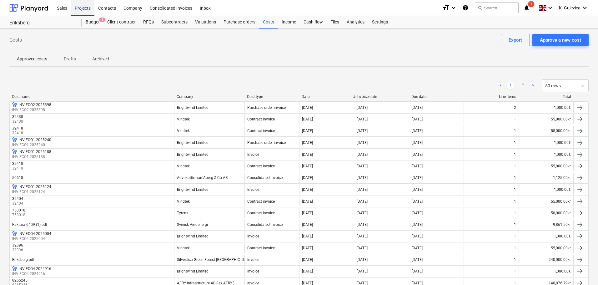
click at [81, 8] on div "Projects" at bounding box center [82, 8] width 23 height 16
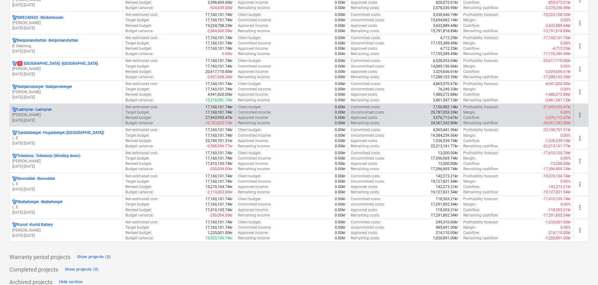
scroll to position [563, 0]
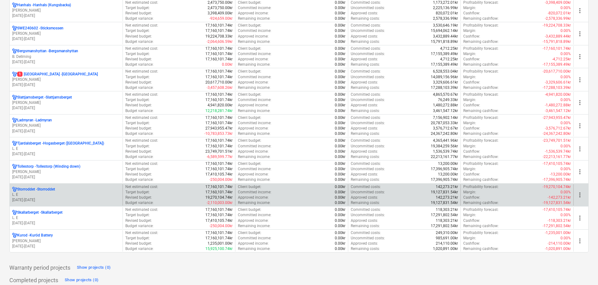
click at [74, 191] on div "Storroddet - Storroddet" at bounding box center [66, 189] width 108 height 5
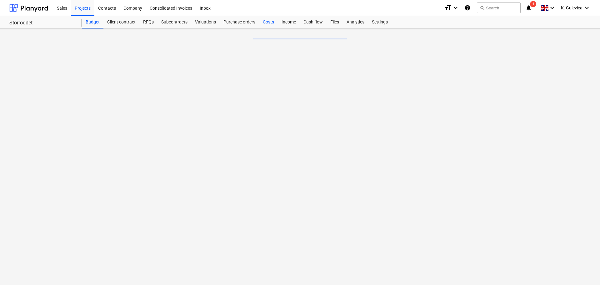
click at [269, 21] on div "Costs" at bounding box center [268, 22] width 19 height 13
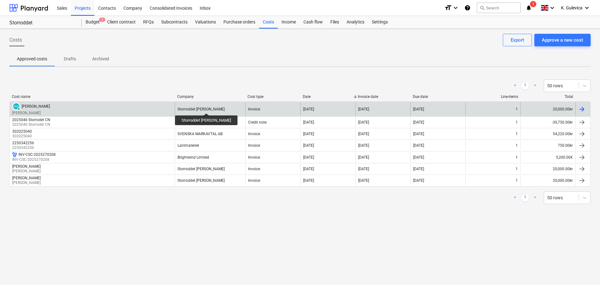
click at [215, 108] on div "Storroddet [PERSON_NAME]" at bounding box center [201, 109] width 47 height 4
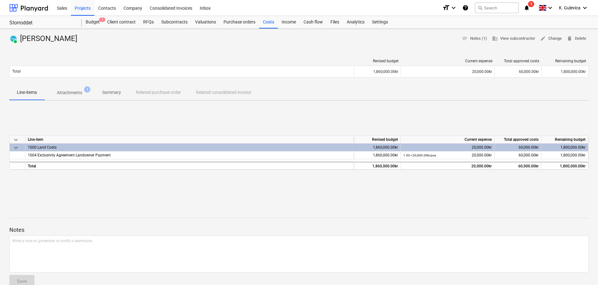
click at [114, 92] on p "Summary" at bounding box center [111, 92] width 19 height 7
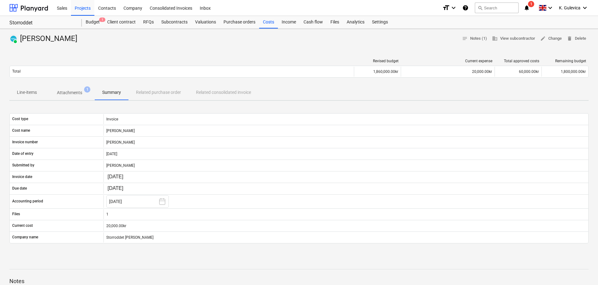
click at [25, 88] on span "Line-items" at bounding box center [26, 92] width 35 height 10
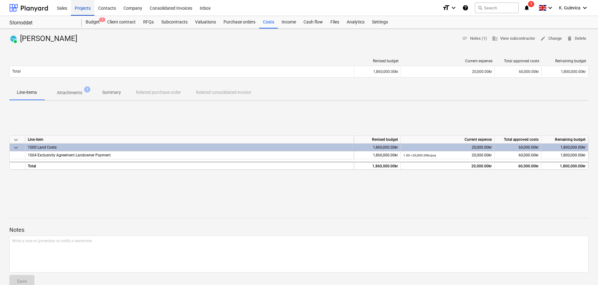
click at [83, 8] on div "Projects" at bounding box center [82, 8] width 23 height 16
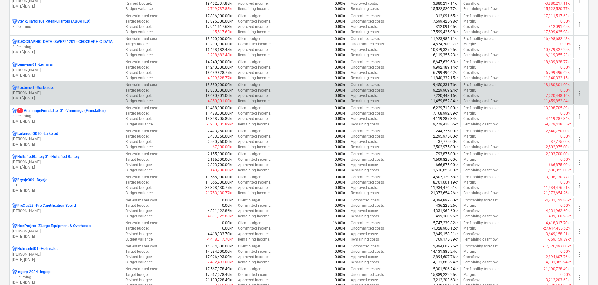
scroll to position [188, 0]
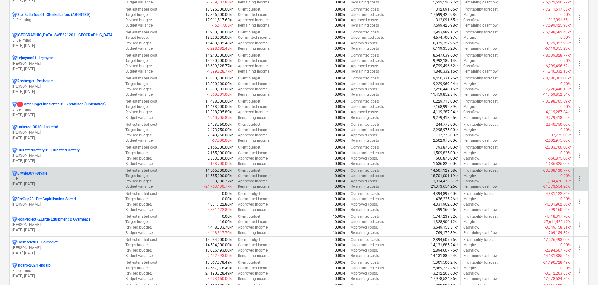
click at [43, 182] on p "[DATE] - [DATE]" at bounding box center [66, 183] width 108 height 5
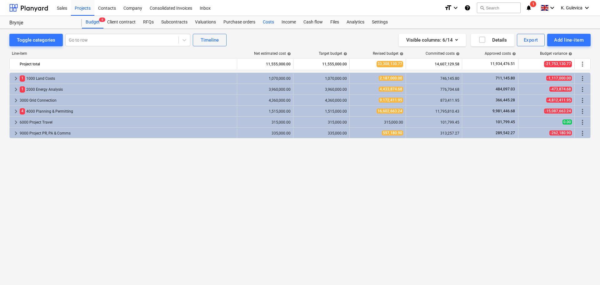
click at [265, 20] on div "Costs" at bounding box center [268, 22] width 19 height 13
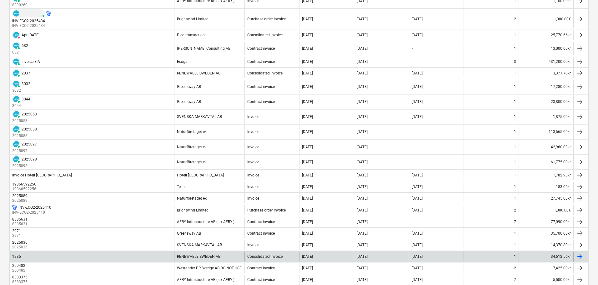
scroll to position [344, 0]
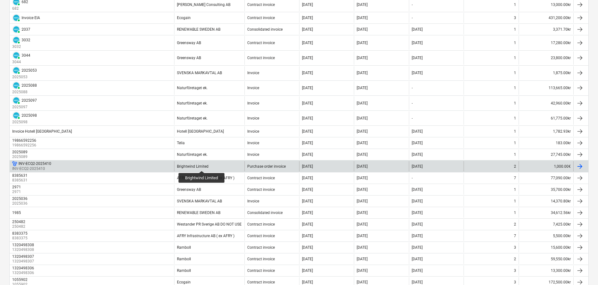
click at [202, 165] on div "Brightwind Limited" at bounding box center [193, 166] width 32 height 4
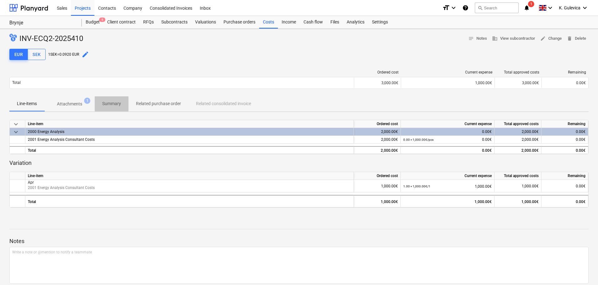
click at [108, 103] on p "Summary" at bounding box center [111, 103] width 19 height 7
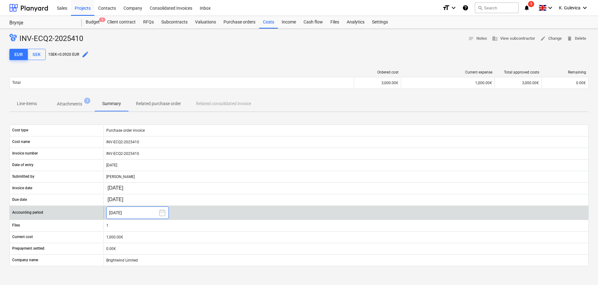
click at [150, 211] on button "[DATE]" at bounding box center [137, 212] width 63 height 13
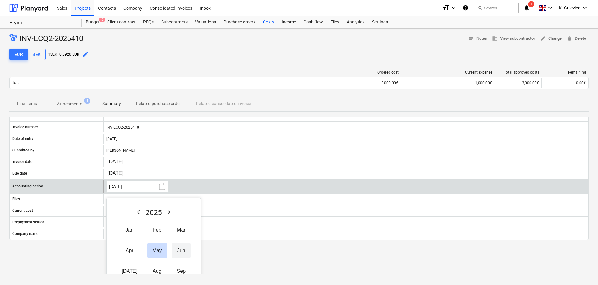
scroll to position [63, 0]
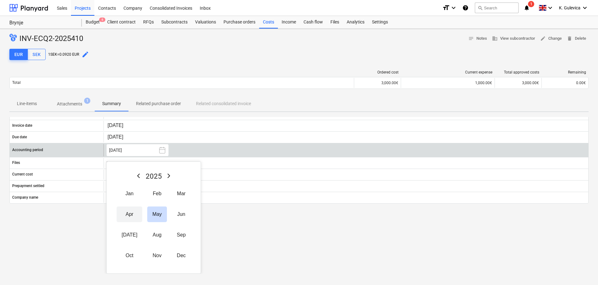
click at [126, 214] on button "Apr" at bounding box center [130, 214] width 26 height 16
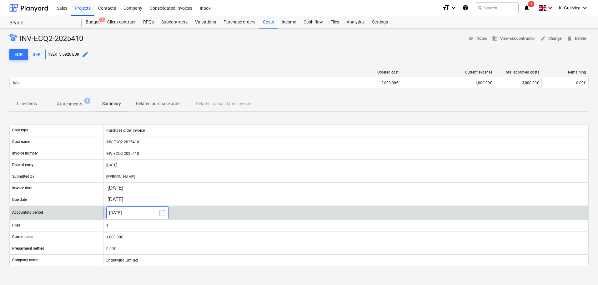
click at [141, 212] on button "[DATE]" at bounding box center [137, 212] width 63 height 13
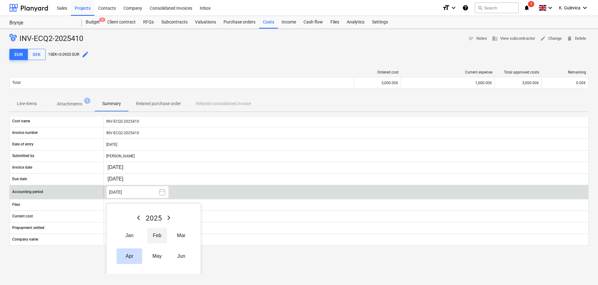
scroll to position [31, 0]
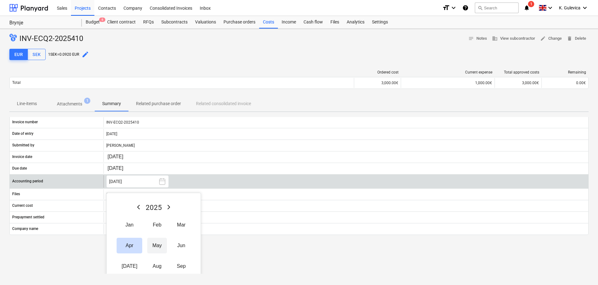
click at [151, 243] on button "May" at bounding box center [156, 246] width 19 height 16
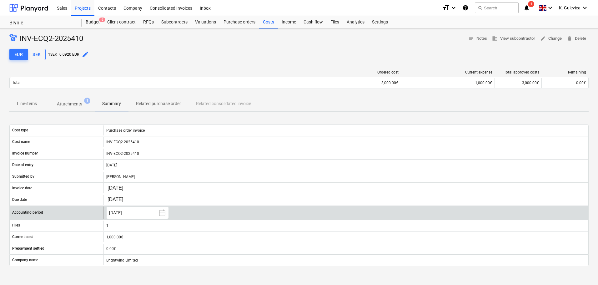
scroll to position [0, 0]
click at [76, 9] on div "Projects" at bounding box center [82, 8] width 23 height 16
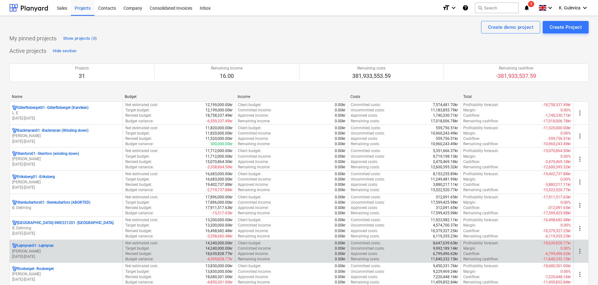
click at [38, 245] on p "Lejmyran01 - Lejmyran" at bounding box center [35, 245] width 37 height 5
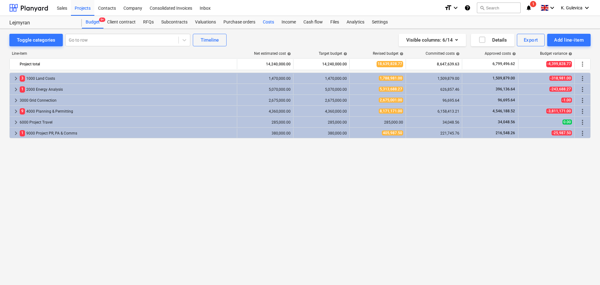
click at [268, 20] on div "Costs" at bounding box center [268, 22] width 19 height 13
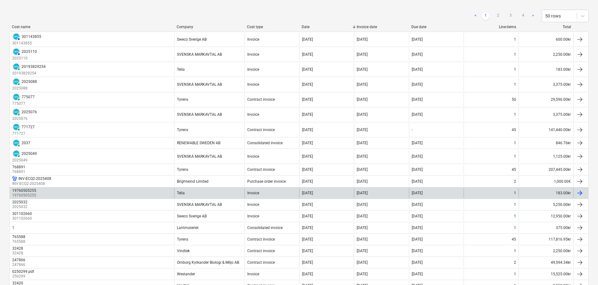
scroll to position [156, 0]
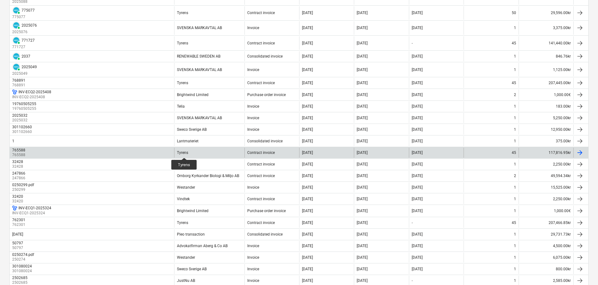
drag, startPoint x: 184, startPoint y: 152, endPoint x: 308, endPoint y: 151, distance: 124.2
click at [308, 151] on div "[DATE]" at bounding box center [307, 152] width 11 height 4
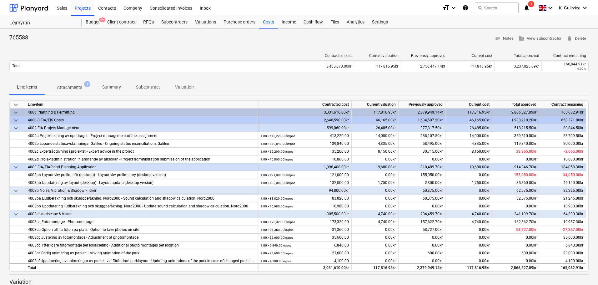
click at [109, 90] on p "Summary" at bounding box center [111, 87] width 19 height 7
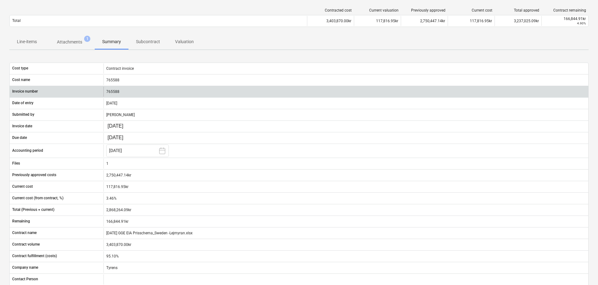
scroll to position [31, 0]
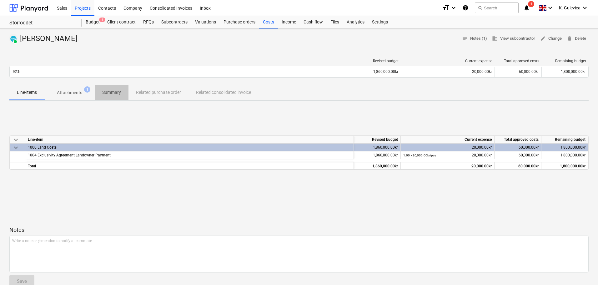
drag, startPoint x: 107, startPoint y: 90, endPoint x: 112, endPoint y: 93, distance: 5.2
click at [108, 91] on p "Summary" at bounding box center [111, 92] width 19 height 7
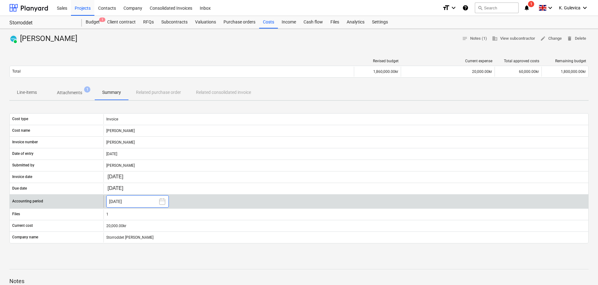
click at [129, 203] on button "[DATE]" at bounding box center [137, 201] width 63 height 13
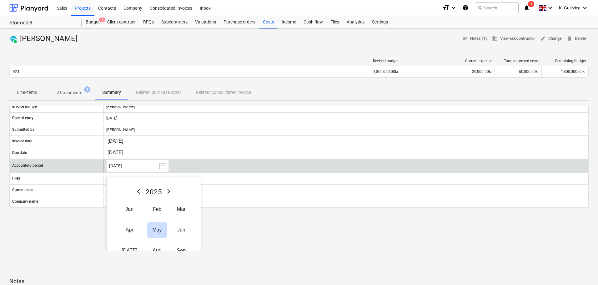
scroll to position [74, 0]
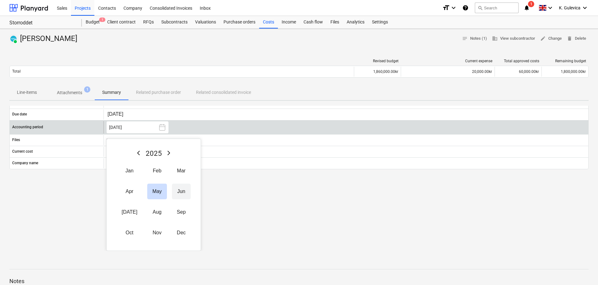
click at [172, 193] on button "Jun" at bounding box center [181, 192] width 19 height 16
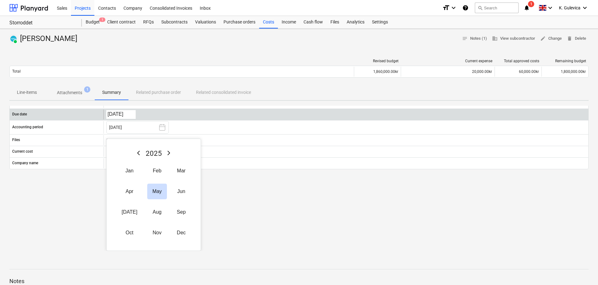
scroll to position [0, 0]
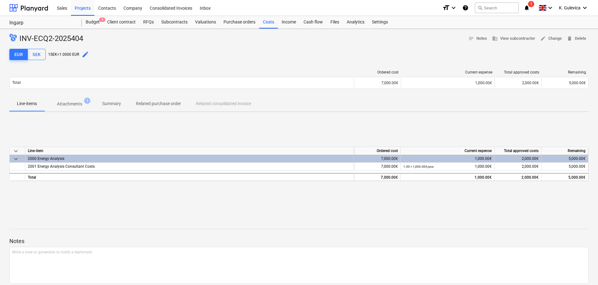
click at [113, 109] on span "Summary" at bounding box center [112, 104] width 34 height 10
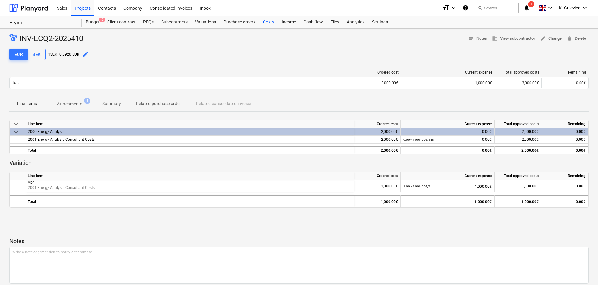
click at [112, 104] on p "Summary" at bounding box center [111, 103] width 19 height 7
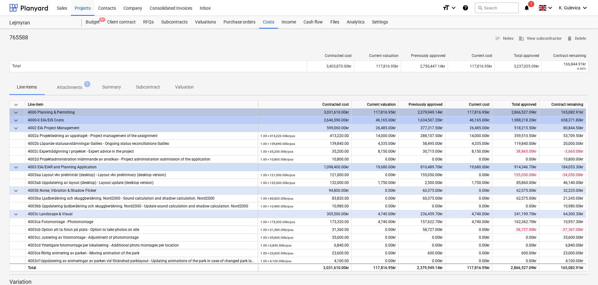
click at [115, 85] on p "Summary" at bounding box center [111, 87] width 19 height 7
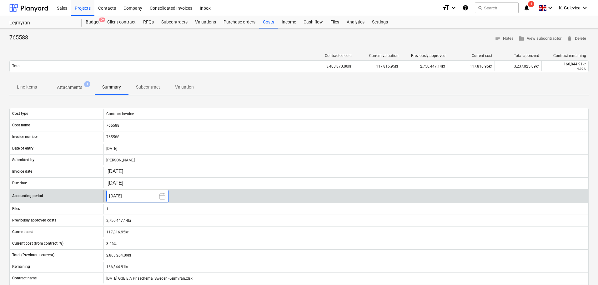
click at [138, 195] on button "[DATE]" at bounding box center [137, 196] width 63 height 13
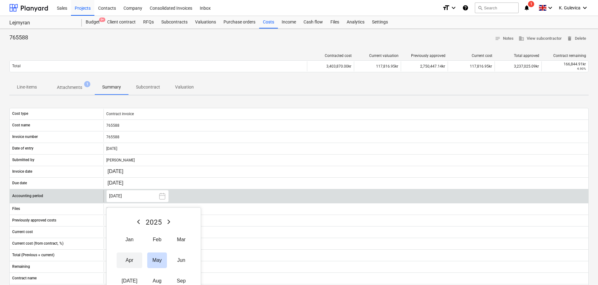
click at [122, 261] on button "Apr" at bounding box center [130, 260] width 26 height 16
